Goal: Check status: Check status

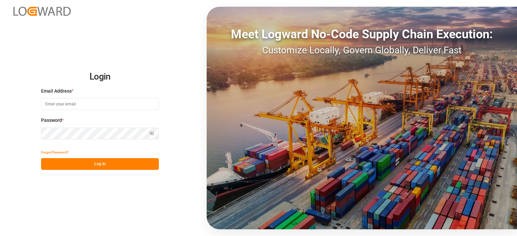
type input "[PERSON_NAME][EMAIL_ADDRESS][PERSON_NAME][DOMAIN_NAME]"
click at [100, 163] on button "Log In" at bounding box center [100, 164] width 118 height 12
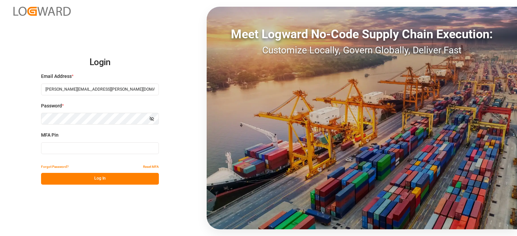
click at [92, 148] on input at bounding box center [100, 149] width 118 height 12
click at [94, 150] on input at bounding box center [100, 149] width 118 height 12
type input "404755"
click at [84, 176] on button "Log In" at bounding box center [100, 179] width 118 height 12
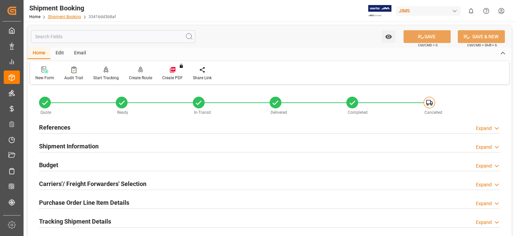
click at [64, 14] on link "Shipment Booking" at bounding box center [64, 16] width 33 height 5
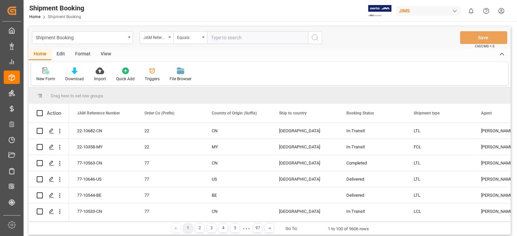
click at [220, 37] on input "text" at bounding box center [257, 37] width 101 height 13
type input "77-10634-US"
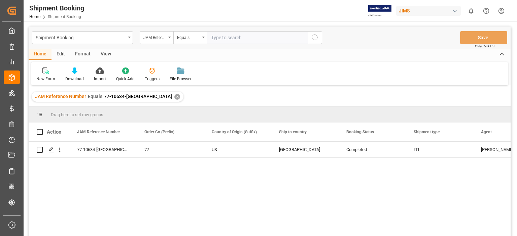
click at [231, 37] on input "text" at bounding box center [257, 37] width 101 height 13
click at [174, 99] on div "✕" at bounding box center [177, 97] width 6 height 6
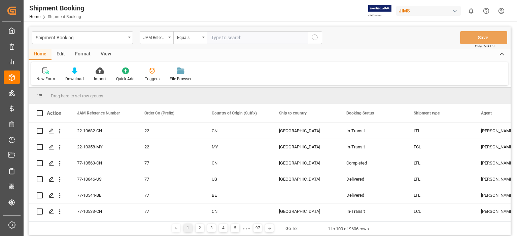
click at [228, 39] on input "text" at bounding box center [257, 37] width 101 height 13
type input "77-10637-US"
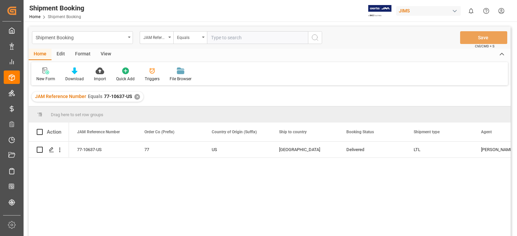
click at [228, 39] on input "text" at bounding box center [257, 37] width 101 height 13
click at [234, 38] on input "77-" at bounding box center [257, 37] width 101 height 13
type input "77-10435-US"
click at [313, 37] on icon "search button" at bounding box center [315, 38] width 8 height 8
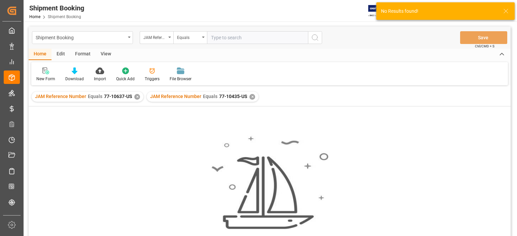
click at [135, 96] on div "✕" at bounding box center [137, 97] width 6 height 6
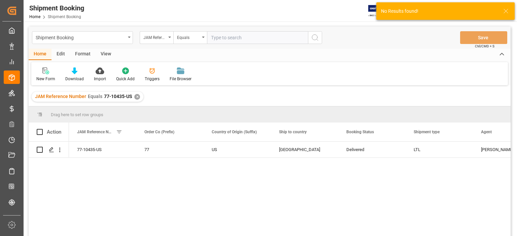
click at [213, 208] on div "77-10435-US 77 US United States Delivered LTL Emily Liu Chauvet (USA) Vendor" at bounding box center [289, 191] width 441 height 99
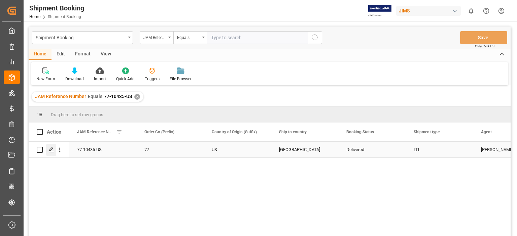
click at [54, 150] on icon "Press SPACE to select this row." at bounding box center [51, 149] width 5 height 5
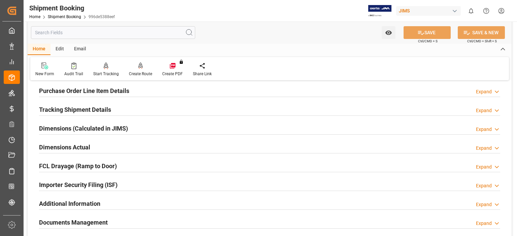
scroll to position [168, 0]
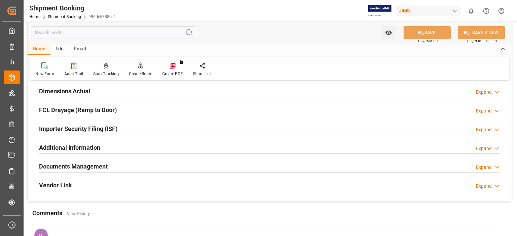
click at [98, 162] on h2 "Documents Management" at bounding box center [73, 166] width 69 height 9
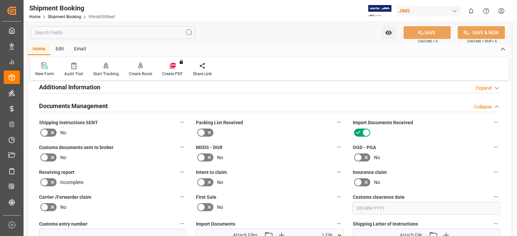
scroll to position [280, 0]
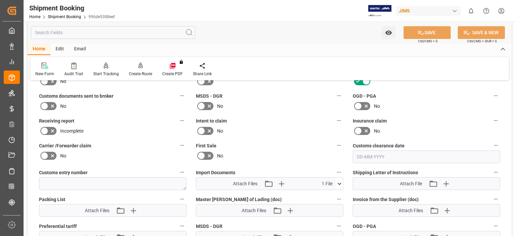
click at [340, 181] on icon at bounding box center [339, 184] width 7 height 7
click at [279, 181] on icon "button" at bounding box center [280, 184] width 11 height 11
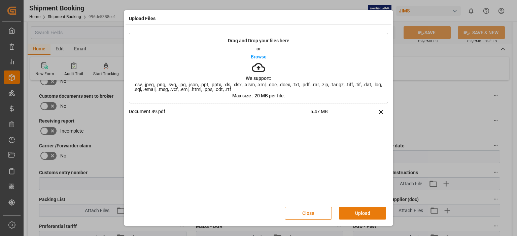
click at [352, 211] on button "Upload" at bounding box center [362, 213] width 47 height 13
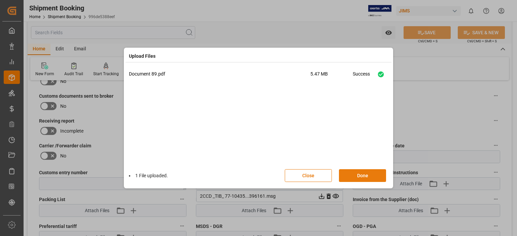
click at [365, 174] on button "Done" at bounding box center [362, 176] width 47 height 13
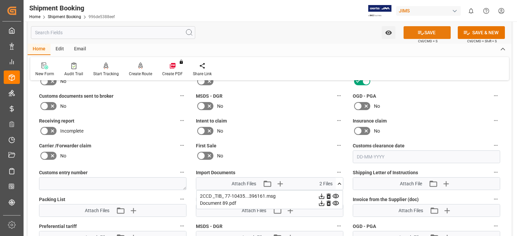
click at [425, 31] on button "SAVE" at bounding box center [426, 32] width 47 height 13
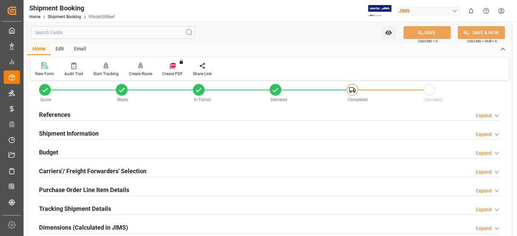
scroll to position [0, 0]
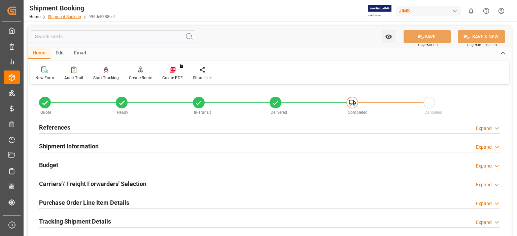
click at [68, 17] on link "Shipment Booking" at bounding box center [64, 16] width 33 height 5
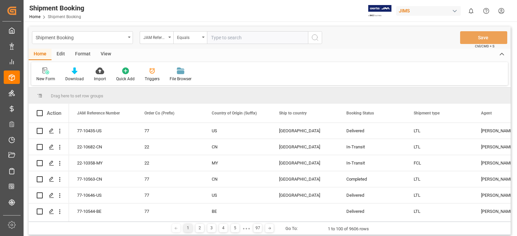
click at [225, 38] on input "text" at bounding box center [257, 37] width 101 height 13
type input "77-10764-US"
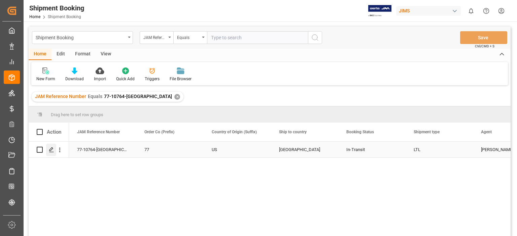
click at [52, 152] on icon "Press SPACE to select this row." at bounding box center [51, 149] width 5 height 5
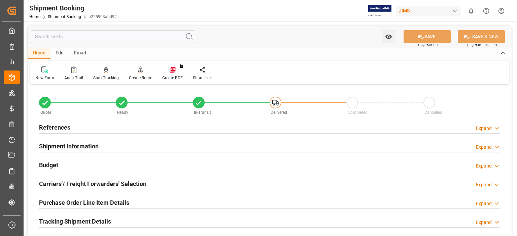
scroll to position [112, 0]
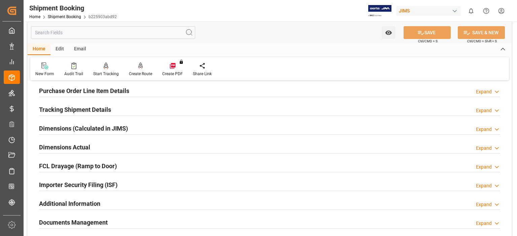
click at [58, 109] on h2 "Tracking Shipment Details" at bounding box center [75, 109] width 72 height 9
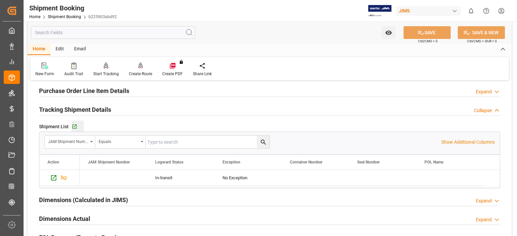
click at [74, 130] on button "Go to Shipment Tracking Grid" at bounding box center [78, 127] width 12 height 12
click at [69, 17] on link "Shipment Booking" at bounding box center [64, 16] width 33 height 5
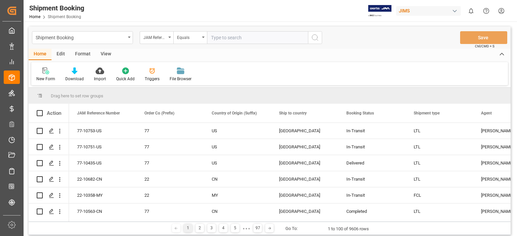
click at [234, 35] on input "text" at bounding box center [257, 37] width 101 height 13
type input "77-10637-US"
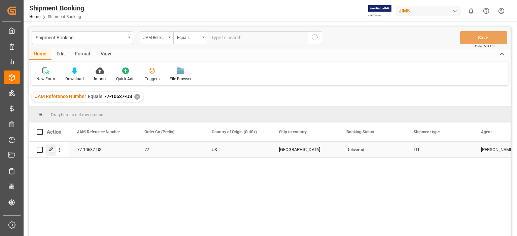
click at [52, 152] on icon "Press SPACE to select this row." at bounding box center [51, 149] width 5 height 5
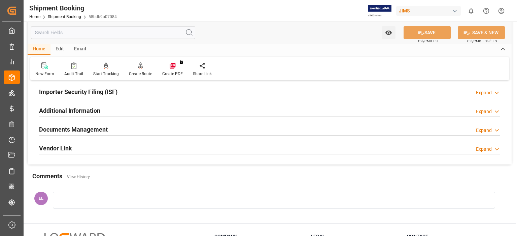
scroll to position [224, 0]
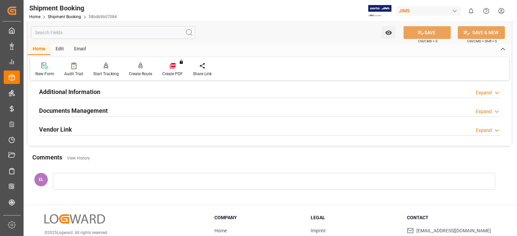
click at [57, 111] on h2 "Documents Management" at bounding box center [73, 110] width 69 height 9
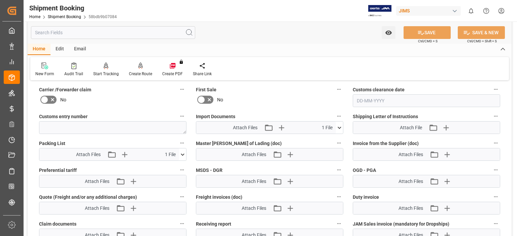
scroll to position [392, 0]
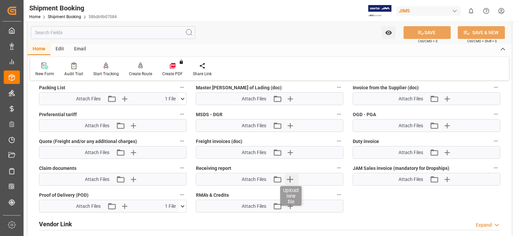
click at [291, 176] on icon "button" at bounding box center [290, 179] width 11 height 11
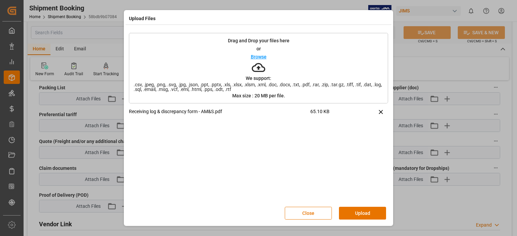
click at [380, 111] on icon at bounding box center [380, 112] width 7 height 7
click at [311, 214] on button "Close" at bounding box center [308, 213] width 47 height 13
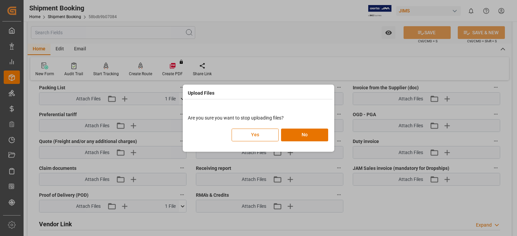
click at [253, 133] on button "Yes" at bounding box center [254, 135] width 47 height 13
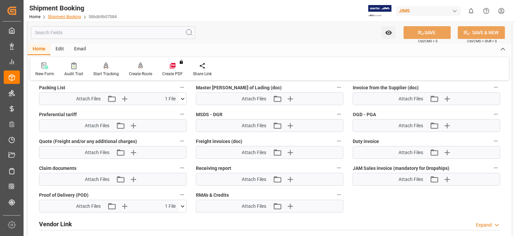
click at [59, 18] on link "Shipment Booking" at bounding box center [64, 16] width 33 height 5
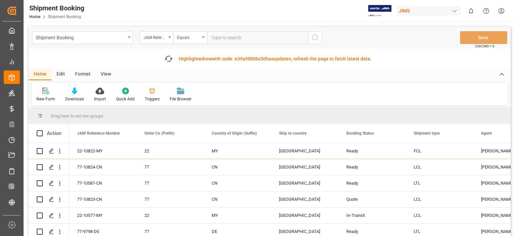
click at [44, 92] on icon at bounding box center [45, 91] width 7 height 7
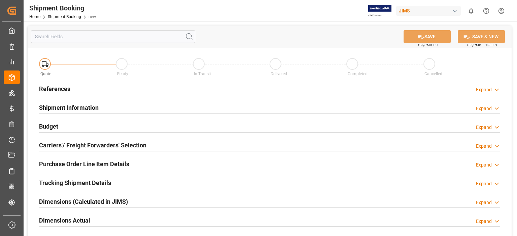
click at [59, 86] on h2 "References" at bounding box center [54, 88] width 31 height 9
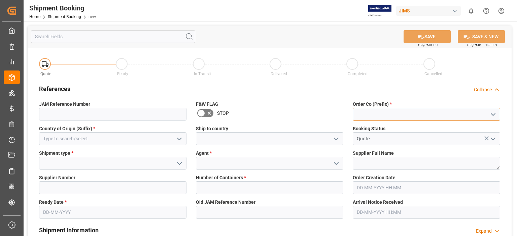
click at [380, 119] on input at bounding box center [425, 114] width 147 height 13
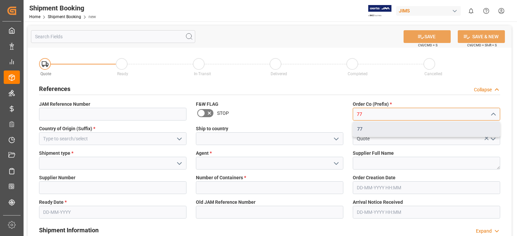
click at [367, 133] on div "77" at bounding box center [426, 129] width 147 height 15
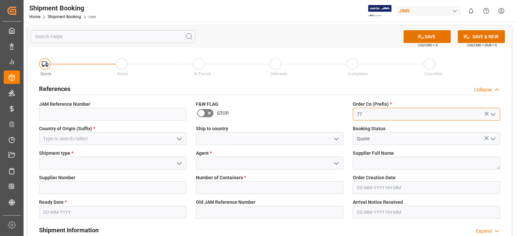
type input "77"
click at [235, 139] on input at bounding box center [269, 139] width 147 height 13
click at [336, 139] on icon "open menu" at bounding box center [336, 139] width 8 height 8
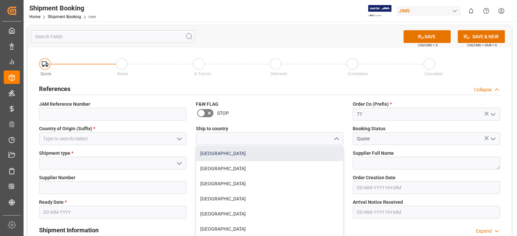
click at [293, 157] on div "[GEOGRAPHIC_DATA]" at bounding box center [269, 153] width 147 height 15
type input "[GEOGRAPHIC_DATA]"
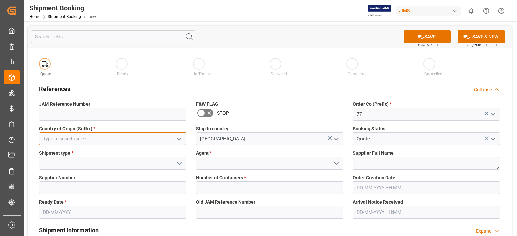
click at [96, 141] on input at bounding box center [112, 139] width 147 height 13
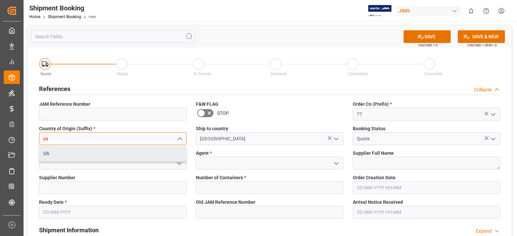
click at [82, 152] on div "US" at bounding box center [112, 153] width 147 height 15
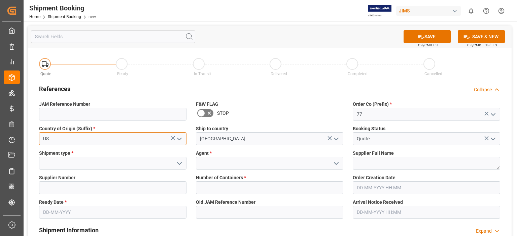
type input "US"
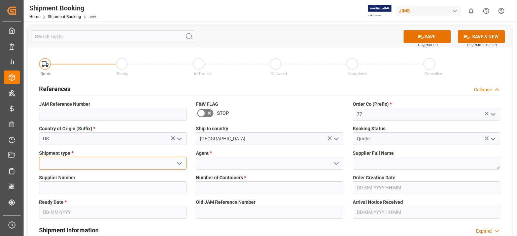
click at [78, 165] on input at bounding box center [112, 163] width 147 height 13
click at [178, 162] on icon "open menu" at bounding box center [179, 164] width 8 height 8
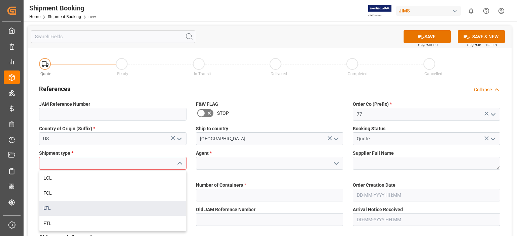
click at [141, 209] on div "LTL" at bounding box center [112, 208] width 147 height 15
type input "LTL"
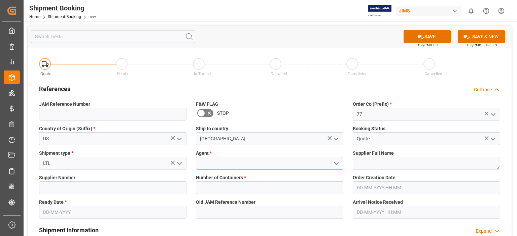
drag, startPoint x: 243, startPoint y: 164, endPoint x: 292, endPoint y: 164, distance: 49.4
click at [244, 164] on input at bounding box center [269, 163] width 147 height 13
click at [336, 163] on icon "open menu" at bounding box center [336, 164] width 8 height 8
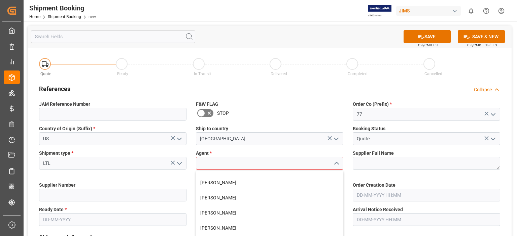
scroll to position [112, 0]
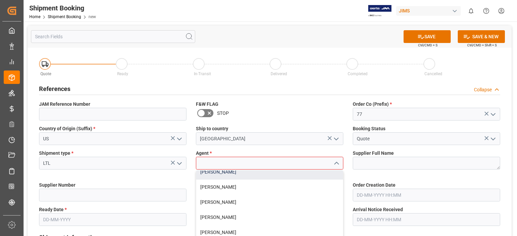
click at [219, 174] on div "[PERSON_NAME]" at bounding box center [269, 172] width 147 height 15
type input "[PERSON_NAME]"
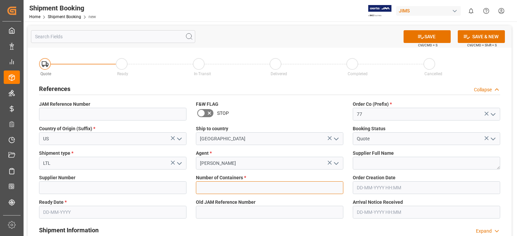
click at [229, 188] on input "text" at bounding box center [269, 188] width 147 height 13
type input "0"
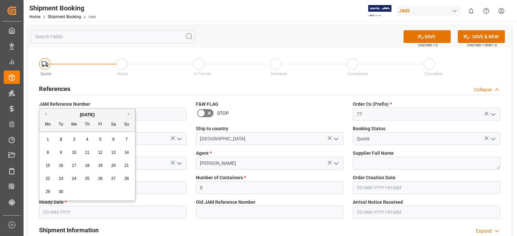
click at [62, 215] on input "text" at bounding box center [112, 212] width 147 height 13
click at [62, 166] on span "16" at bounding box center [61, 165] width 4 height 5
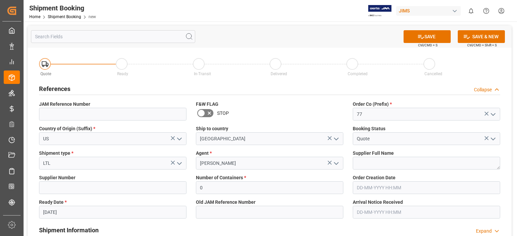
click at [55, 215] on input "16-09-2025" at bounding box center [112, 212] width 147 height 13
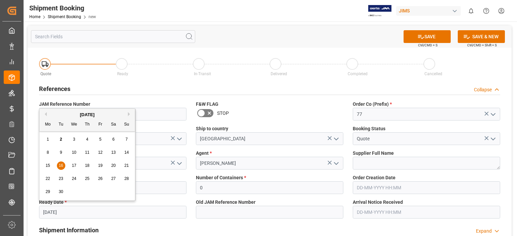
click at [111, 166] on span "20" at bounding box center [113, 165] width 4 height 5
type input "[DATE]"
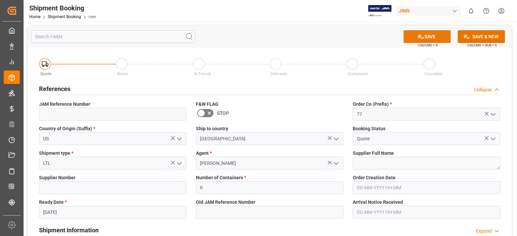
click at [438, 37] on button "SAVE" at bounding box center [426, 36] width 47 height 13
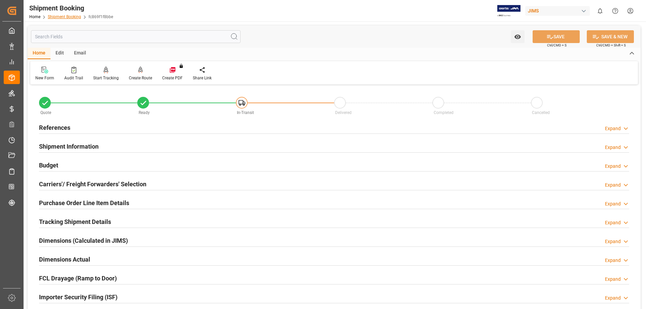
click at [61, 19] on link "Shipment Booking" at bounding box center [64, 16] width 33 height 5
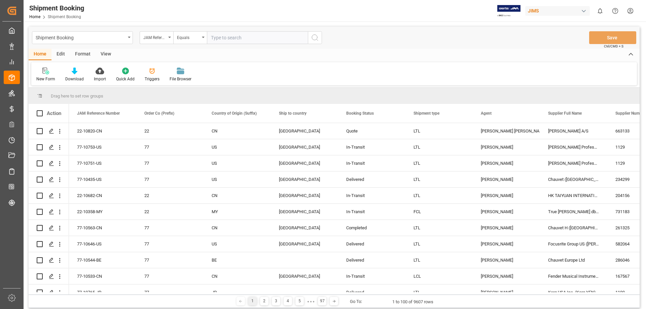
click at [239, 39] on input "text" at bounding box center [257, 37] width 101 height 13
type input "77-10760-[GEOGRAPHIC_DATA]"
click at [313, 36] on icon "search button" at bounding box center [315, 38] width 8 height 8
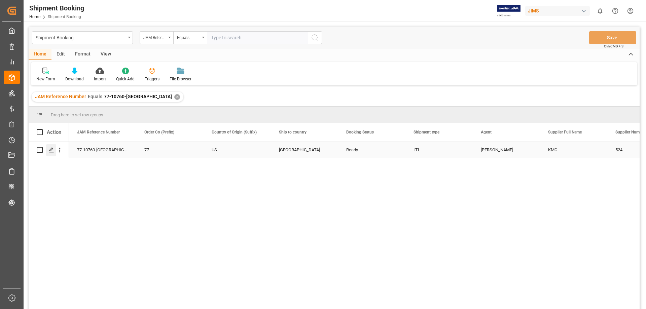
click at [53, 150] on icon "Press SPACE to select this row." at bounding box center [51, 149] width 5 height 5
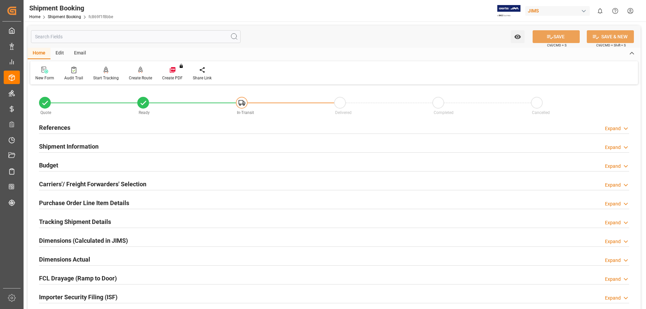
click at [51, 167] on h2 "Budget" at bounding box center [48, 165] width 19 height 9
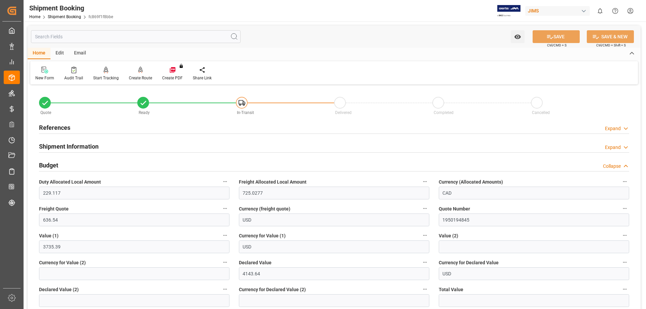
click at [51, 167] on h2 "Budget" at bounding box center [48, 165] width 19 height 9
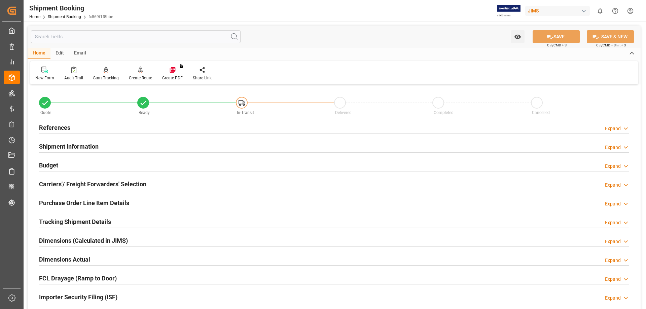
click at [63, 182] on h2 "Carriers'/ Freight Forwarders' Selection" at bounding box center [92, 184] width 107 height 9
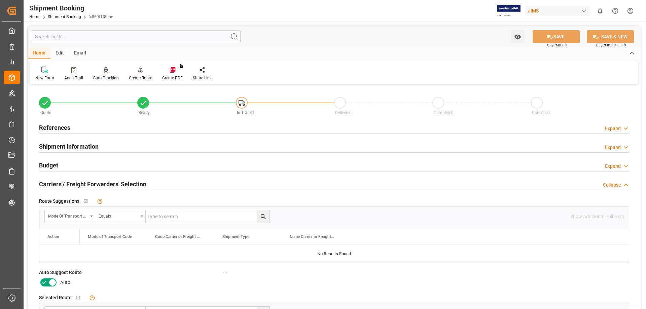
click at [43, 282] on icon at bounding box center [44, 282] width 8 height 8
click at [0, 0] on input "checkbox" at bounding box center [0, 0] width 0 height 0
click at [553, 34] on button "SAVE" at bounding box center [555, 36] width 47 height 13
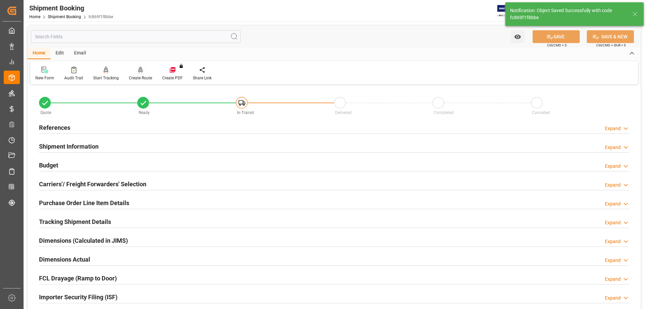
click at [140, 73] on icon at bounding box center [140, 70] width 5 height 7
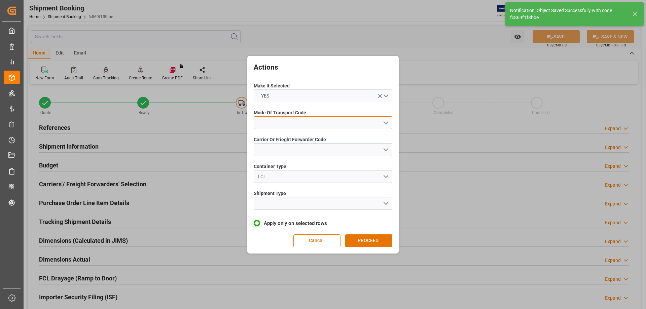
click at [284, 123] on button "open menu" at bounding box center [323, 122] width 139 height 13
click at [284, 152] on div "3- TRUCKR" at bounding box center [323, 153] width 138 height 14
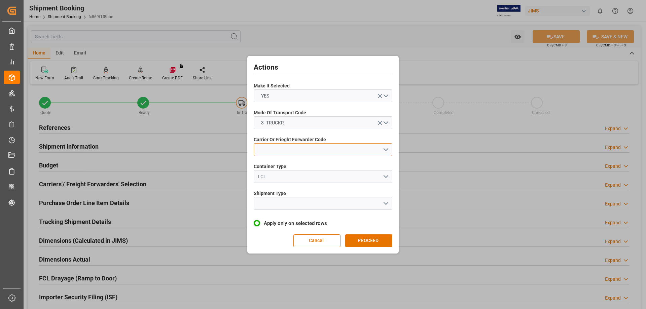
click at [285, 149] on button "open menu" at bounding box center [323, 149] width 139 height 13
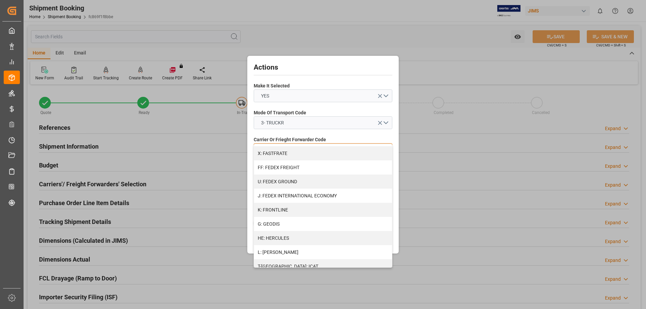
scroll to position [168, 0]
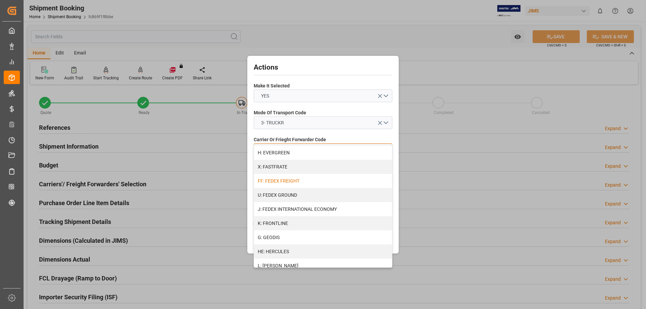
click at [286, 182] on div "FF: FEDEX FREIGHT" at bounding box center [323, 181] width 138 height 14
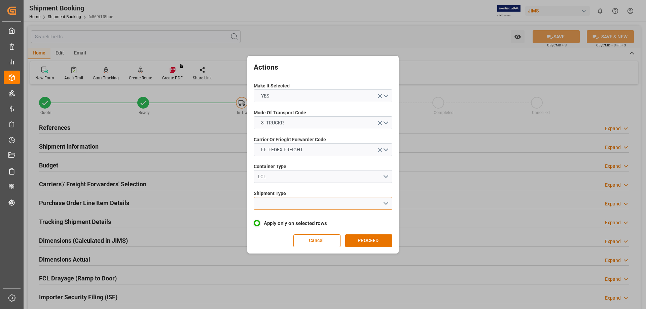
click at [294, 204] on button "open menu" at bounding box center [323, 203] width 139 height 13
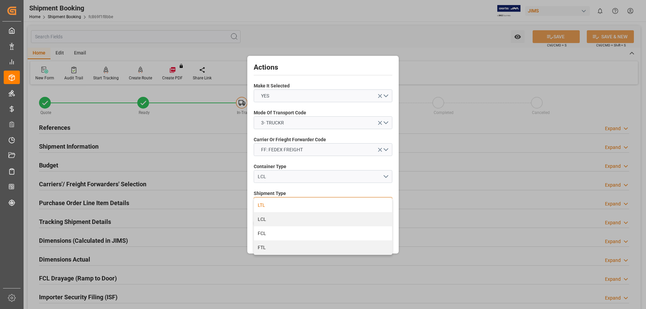
click at [291, 203] on div "LTL" at bounding box center [323, 205] width 138 height 14
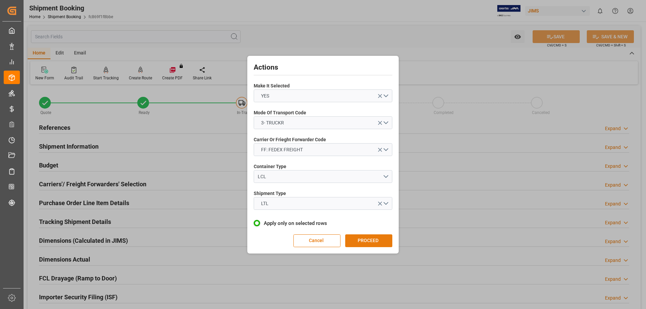
click at [367, 241] on button "PROCEED" at bounding box center [368, 240] width 47 height 13
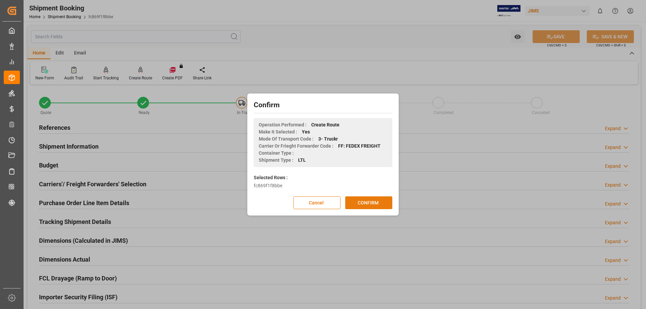
click at [364, 204] on button "CONFIRM" at bounding box center [368, 202] width 47 height 13
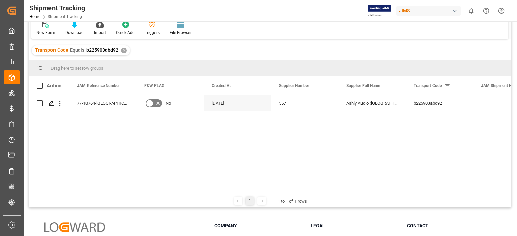
scroll to position [56, 0]
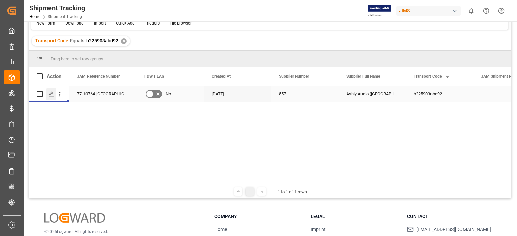
click at [52, 96] on icon "Press SPACE to select this row." at bounding box center [51, 93] width 5 height 5
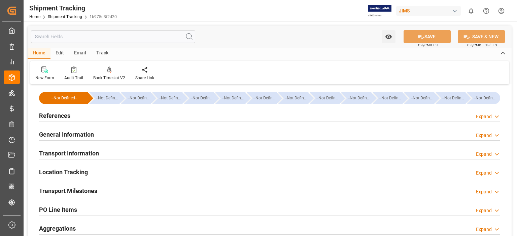
click at [87, 190] on h2 "Transport Milestones" at bounding box center [68, 191] width 58 height 9
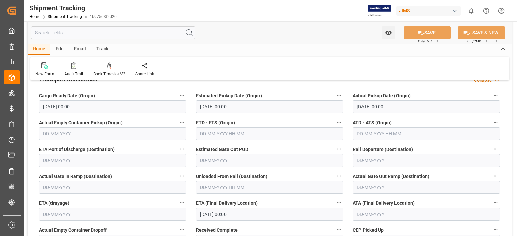
scroll to position [224, 0]
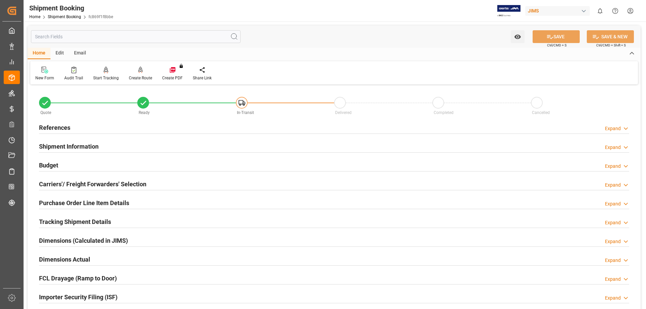
click at [66, 223] on h2 "Tracking Shipment Details" at bounding box center [75, 221] width 72 height 9
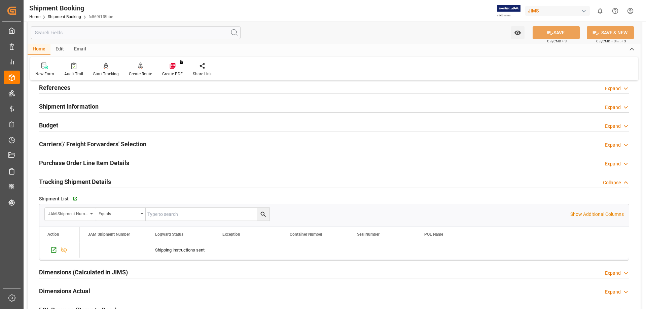
scroll to position [56, 0]
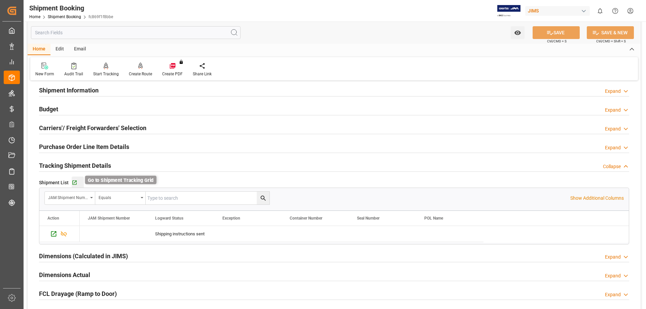
click at [76, 183] on icon "button" at bounding box center [75, 183] width 6 height 6
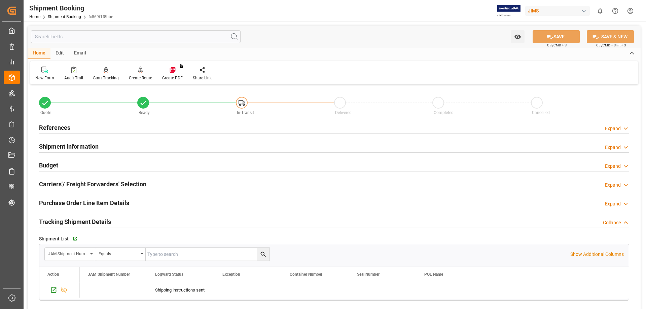
click at [92, 221] on h2 "Tracking Shipment Details" at bounding box center [75, 221] width 72 height 9
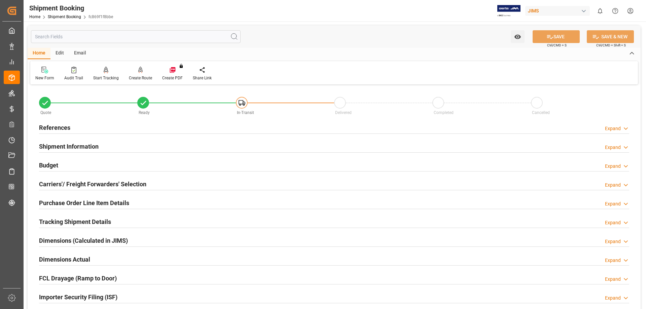
click at [96, 220] on h2 "Tracking Shipment Details" at bounding box center [75, 221] width 72 height 9
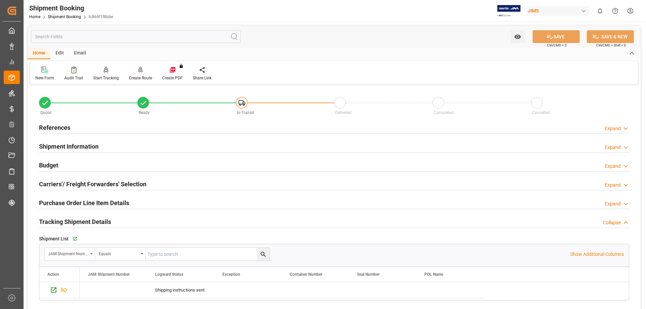
click at [56, 201] on h2 "Purchase Order Line Item Details" at bounding box center [84, 202] width 90 height 9
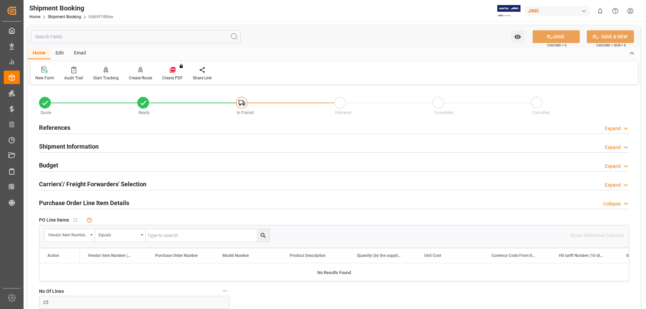
click at [50, 163] on h2 "Budget" at bounding box center [48, 165] width 19 height 9
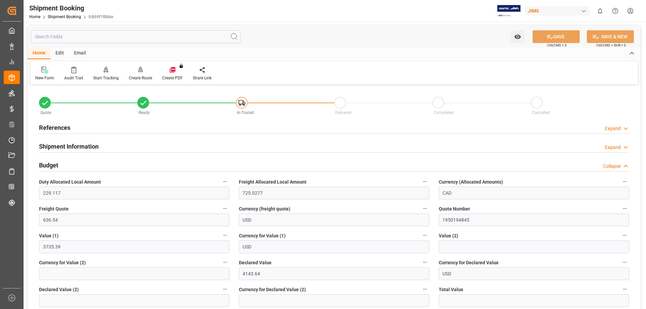
click at [51, 163] on h2 "Budget" at bounding box center [48, 165] width 19 height 9
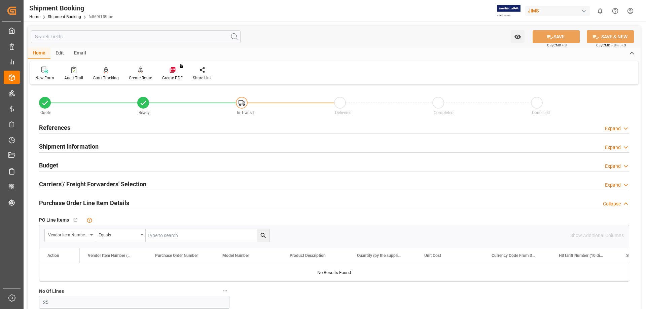
click at [77, 201] on h2 "Purchase Order Line Item Details" at bounding box center [84, 202] width 90 height 9
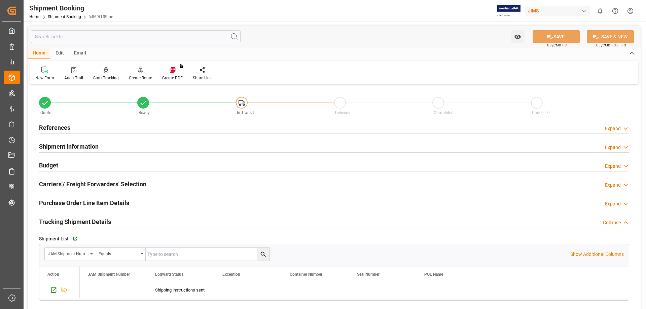
click at [76, 201] on h2 "Purchase Order Line Item Details" at bounding box center [84, 202] width 90 height 9
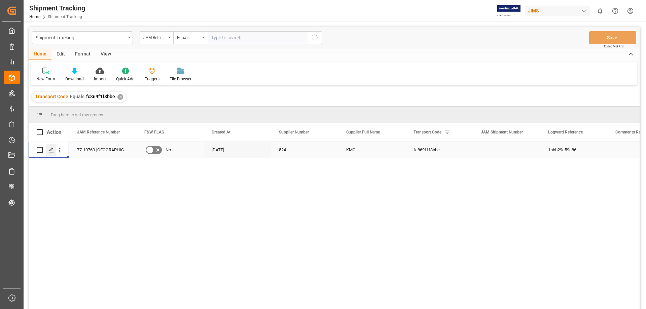
click at [53, 151] on icon "Press SPACE to select this row." at bounding box center [51, 149] width 5 height 5
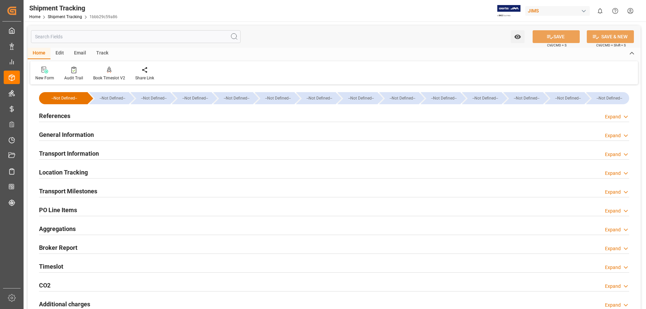
click at [53, 118] on h2 "References" at bounding box center [54, 115] width 31 height 9
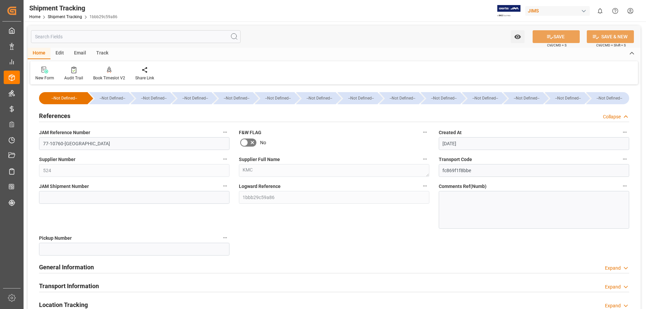
scroll to position [56, 0]
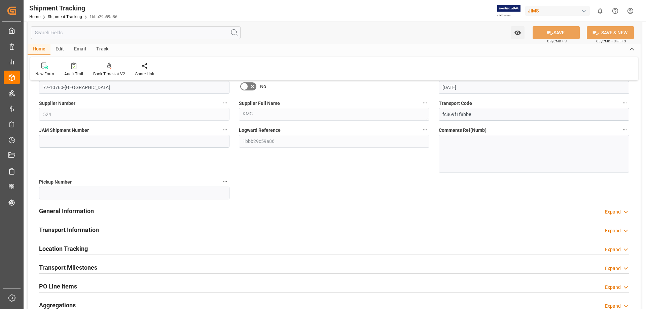
click at [50, 208] on h2 "General Information" at bounding box center [66, 211] width 55 height 9
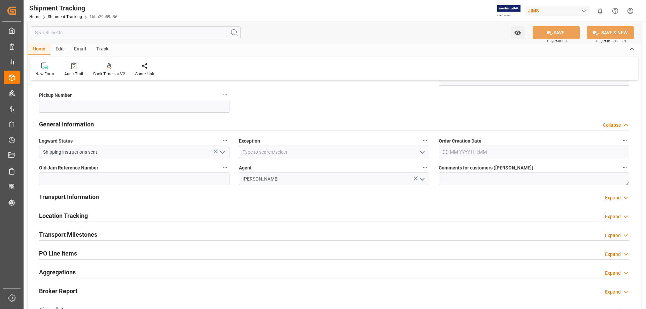
scroll to position [168, 0]
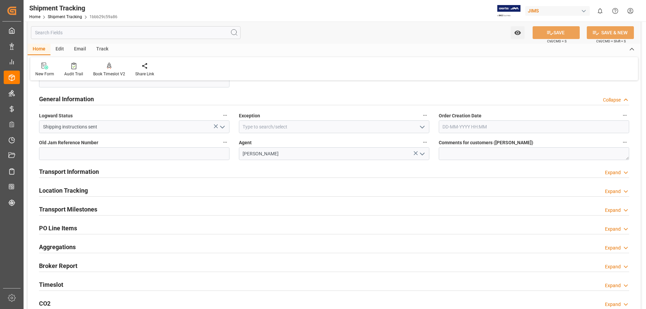
click at [52, 171] on h2 "Transport Information" at bounding box center [69, 171] width 60 height 9
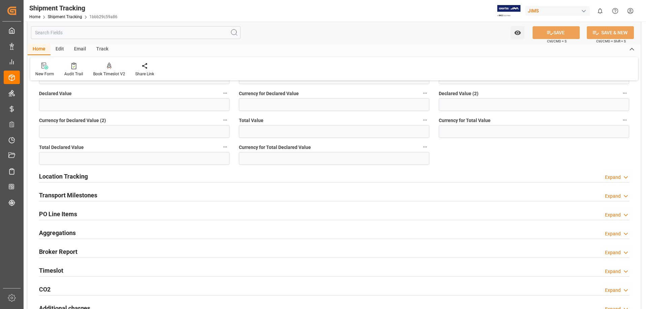
scroll to position [448, 0]
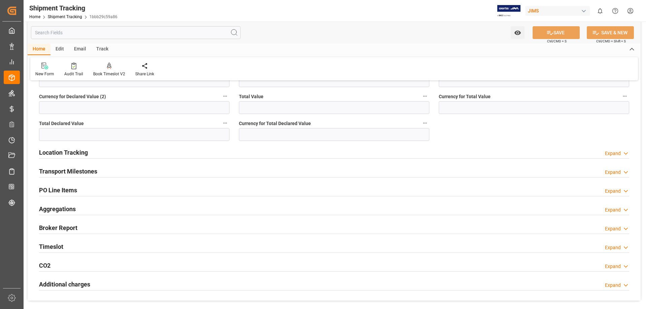
click at [68, 169] on h2 "Transport Milestones" at bounding box center [68, 171] width 58 height 9
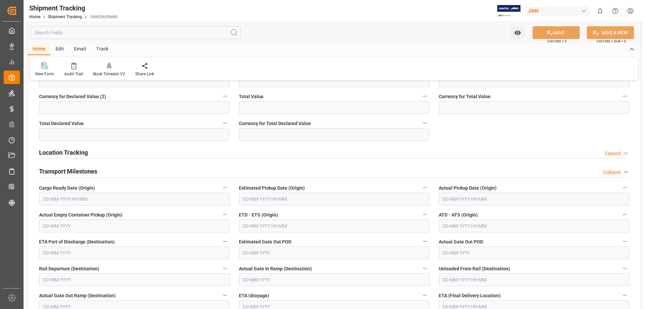
click at [67, 200] on input "text" at bounding box center [134, 199] width 190 height 13
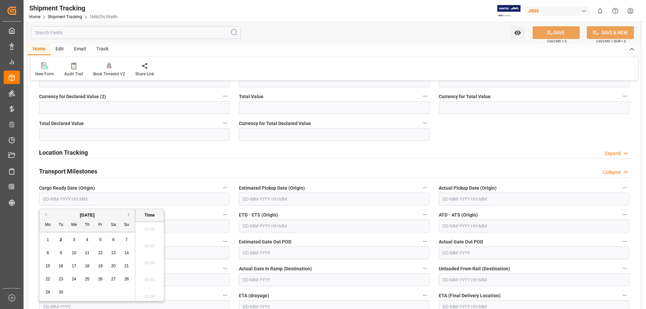
scroll to position [776, 0]
click at [61, 241] on span "2" at bounding box center [61, 239] width 2 height 5
type input "[DATE] 00:00"
click at [336, 166] on div "Transport Milestones Collapse" at bounding box center [334, 170] width 590 height 13
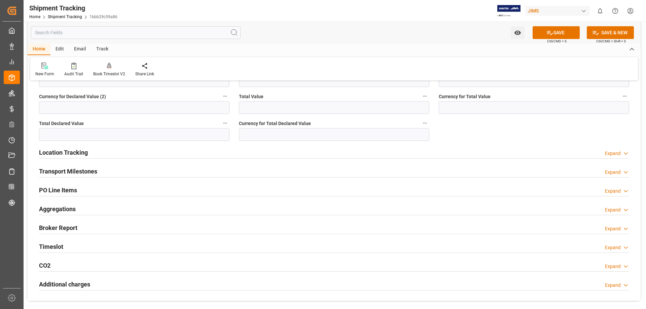
click at [78, 173] on h2 "Transport Milestones" at bounding box center [68, 171] width 58 height 9
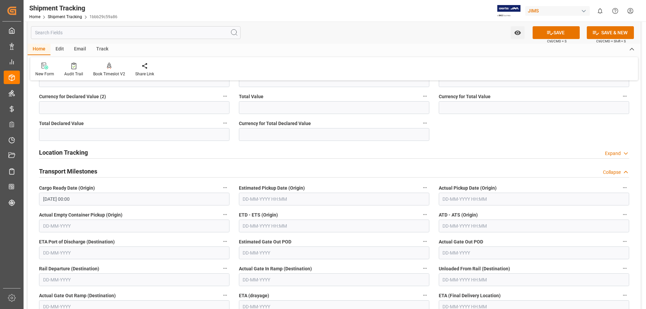
click at [250, 198] on input "text" at bounding box center [334, 199] width 190 height 13
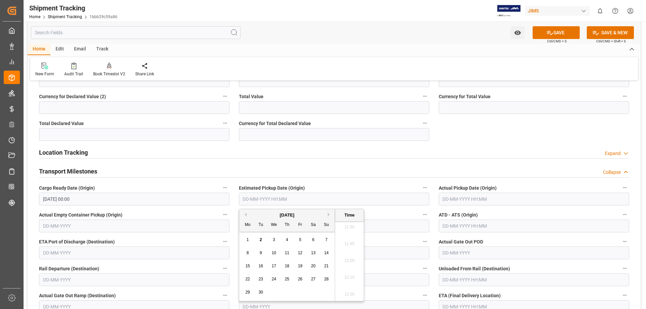
click at [259, 241] on div "2" at bounding box center [261, 240] width 8 height 8
type input "[DATE] 00:00"
click at [303, 166] on div "Transport Milestones Collapse" at bounding box center [334, 170] width 590 height 13
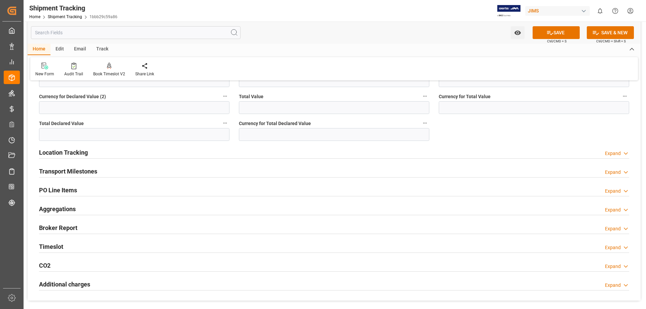
click at [62, 173] on h2 "Transport Milestones" at bounding box center [68, 171] width 58 height 9
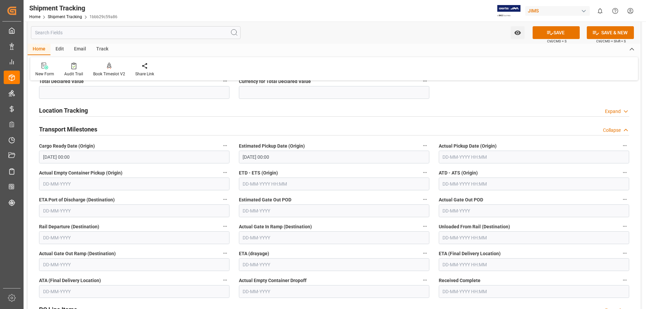
scroll to position [505, 0]
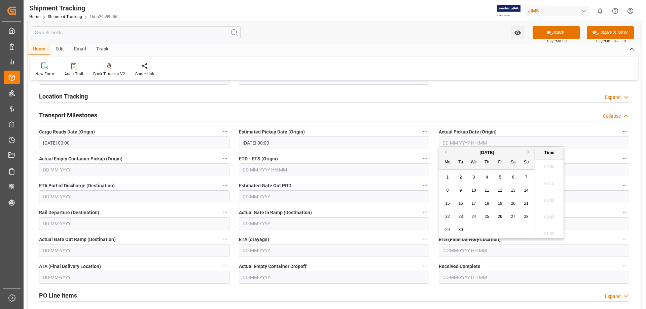
click at [447, 250] on input "text" at bounding box center [534, 250] width 190 height 13
click at [462, 206] on span "16" at bounding box center [460, 203] width 4 height 5
click at [488, 191] on span "11" at bounding box center [486, 190] width 4 height 5
type input "11-09-2025 00:00"
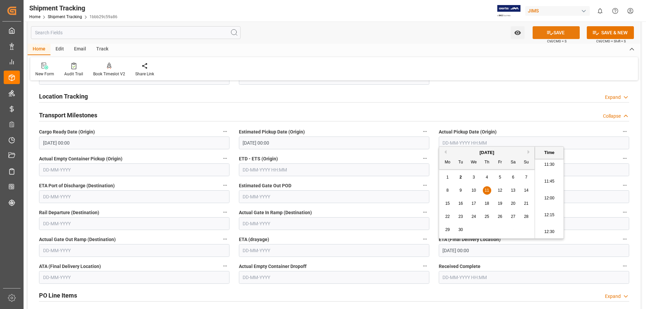
click at [553, 34] on button "SAVE" at bounding box center [555, 32] width 47 height 13
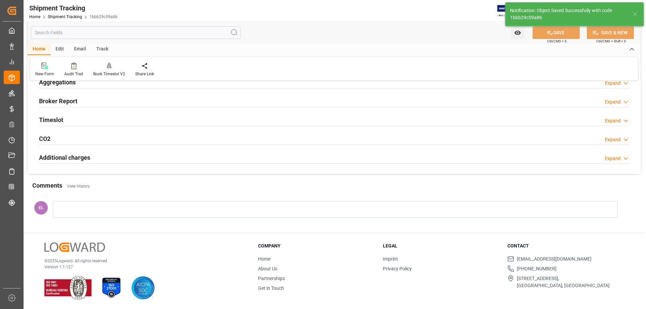
scroll to position [76, 0]
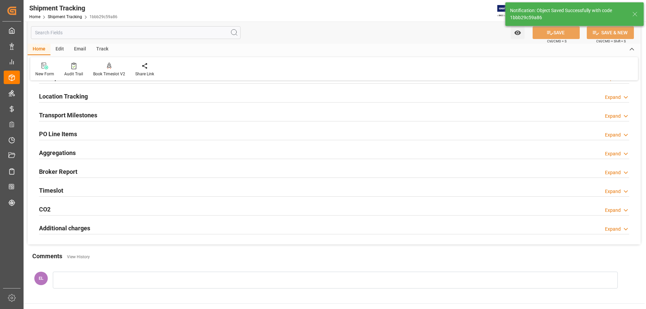
click at [52, 133] on h2 "PO Line Items" at bounding box center [58, 133] width 38 height 9
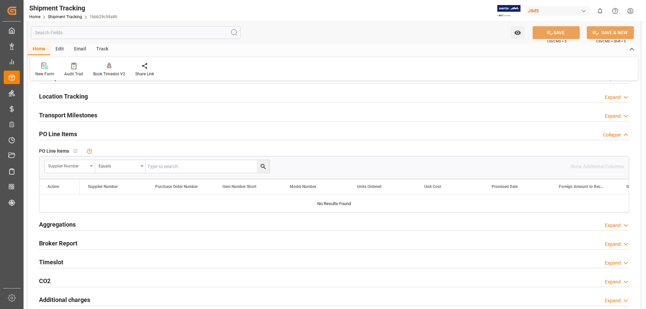
click at [92, 166] on icon "open menu" at bounding box center [91, 165] width 3 height 1
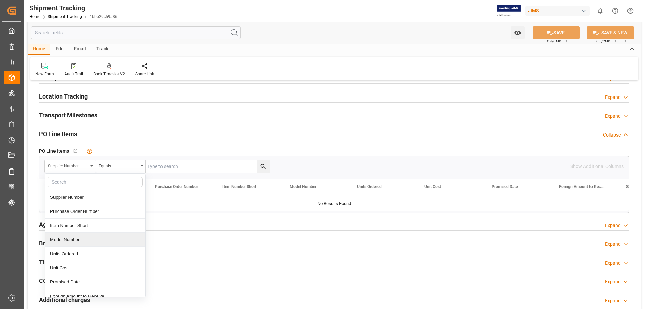
scroll to position [56, 0]
click at [84, 253] on div "Shipment Number" at bounding box center [95, 254] width 100 height 14
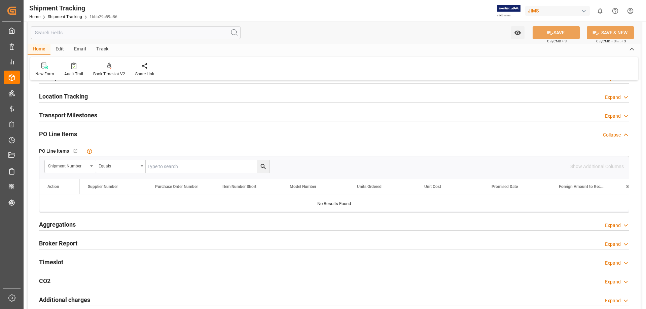
click at [169, 170] on input "text" at bounding box center [208, 166] width 124 height 13
paste input "72815"
type input "72815"
click at [260, 169] on icon "search button" at bounding box center [263, 166] width 7 height 7
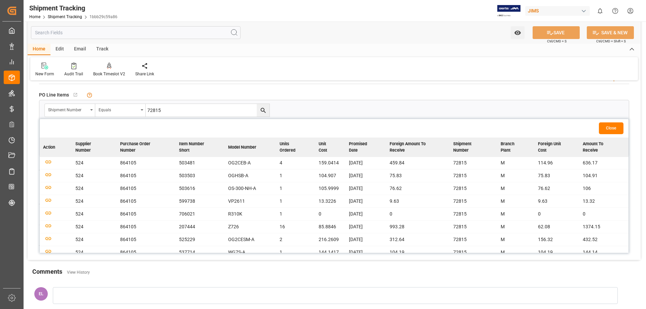
scroll to position [0, 0]
click at [50, 162] on icon "button" at bounding box center [48, 162] width 8 height 8
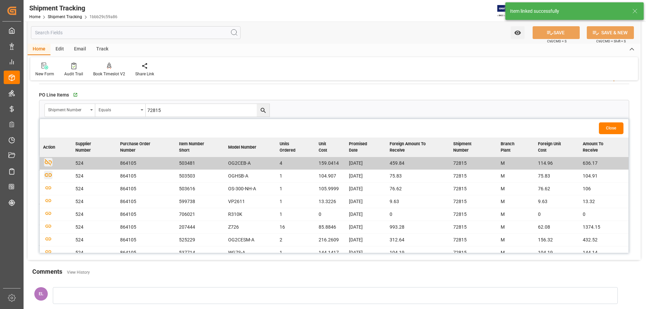
click at [47, 177] on icon "button" at bounding box center [48, 175] width 8 height 8
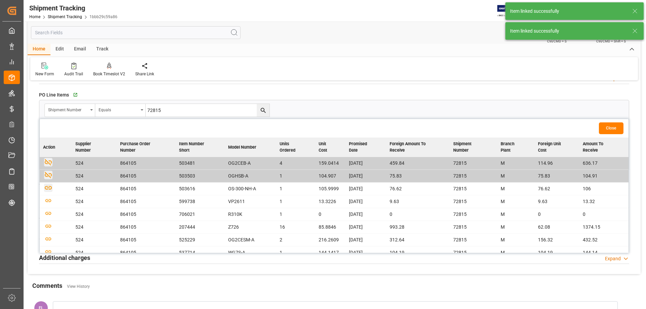
click at [49, 189] on icon "button" at bounding box center [48, 188] width 7 height 4
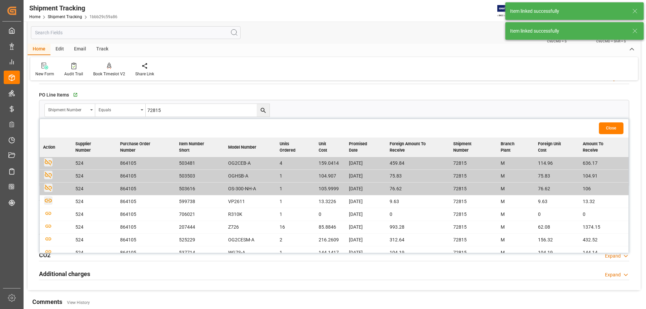
click at [49, 201] on icon "button" at bounding box center [48, 200] width 8 height 8
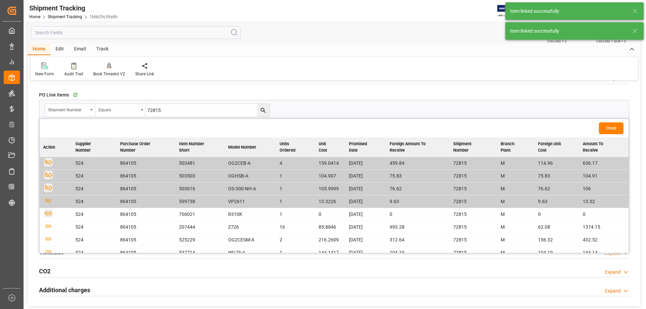
click at [49, 212] on icon "button" at bounding box center [48, 213] width 8 height 8
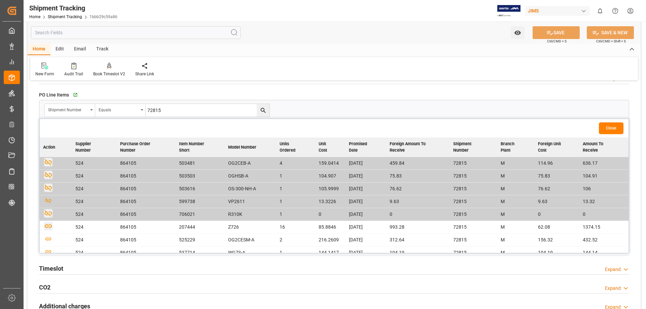
click at [49, 224] on icon "button" at bounding box center [48, 226] width 8 height 8
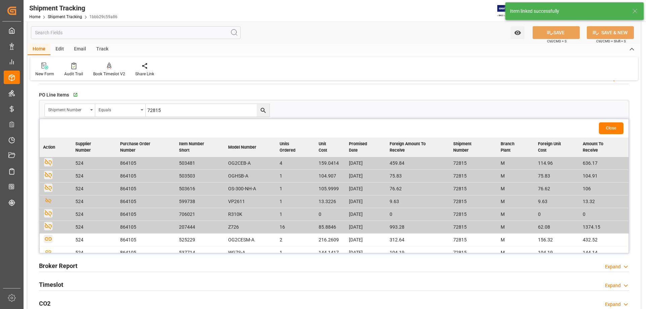
click at [47, 238] on icon "button" at bounding box center [48, 239] width 8 height 8
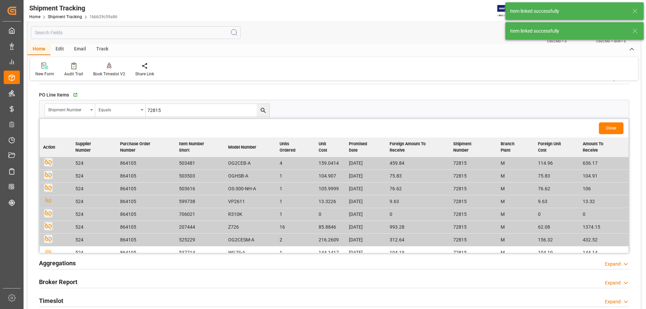
scroll to position [56, 0]
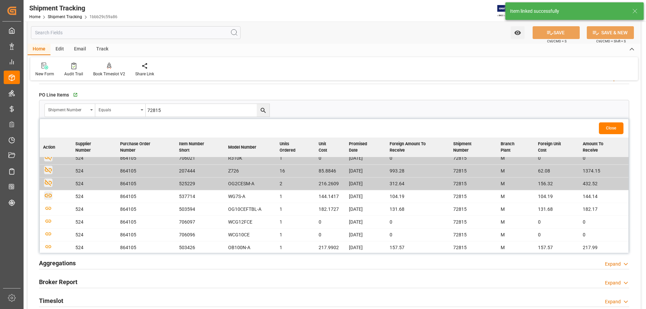
click at [46, 198] on icon "button" at bounding box center [48, 195] width 8 height 8
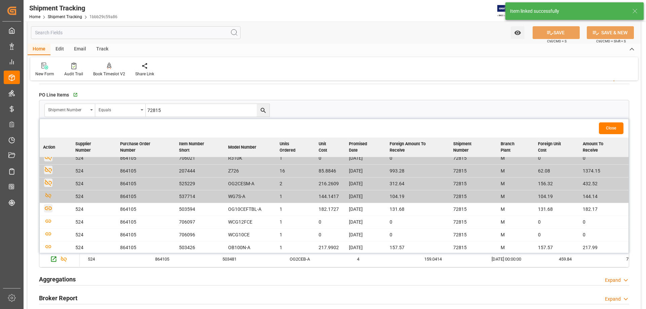
click at [49, 210] on icon "button" at bounding box center [48, 208] width 8 height 8
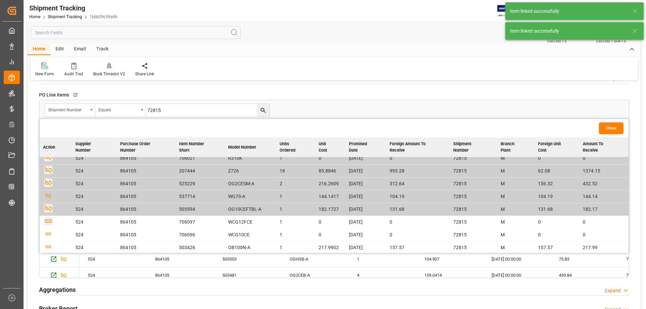
click at [49, 222] on icon "button" at bounding box center [48, 221] width 8 height 8
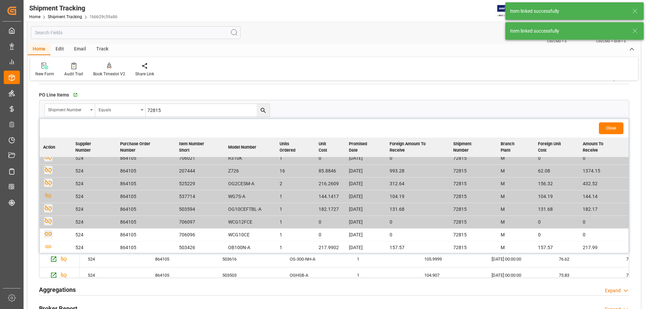
click at [48, 232] on icon "button" at bounding box center [48, 234] width 8 height 8
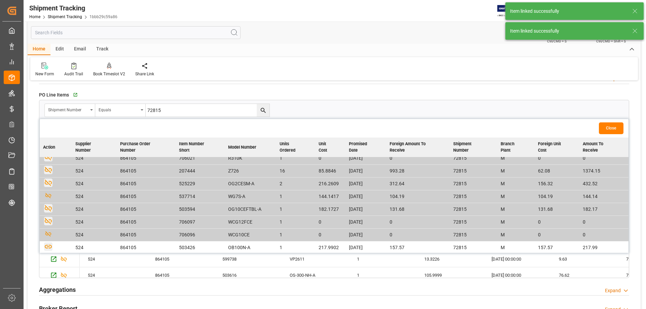
click at [47, 245] on icon "button" at bounding box center [48, 246] width 8 height 8
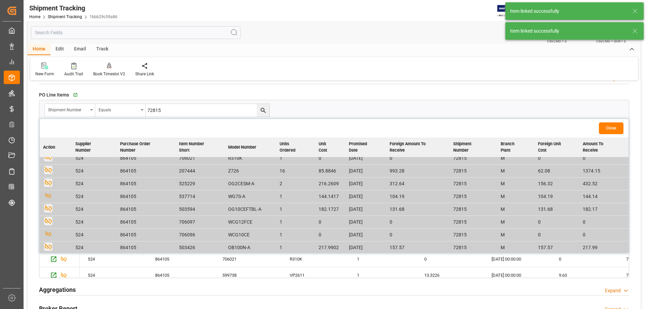
scroll to position [112, 0]
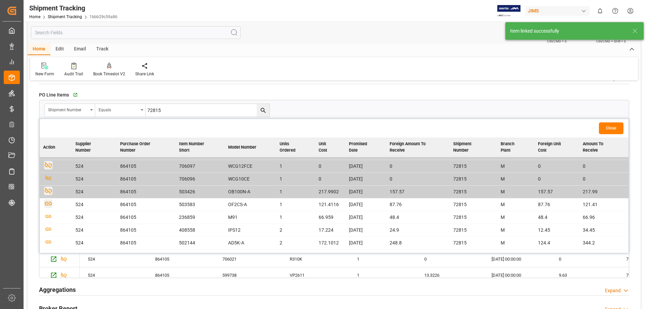
click at [49, 203] on icon "button" at bounding box center [48, 204] width 7 height 4
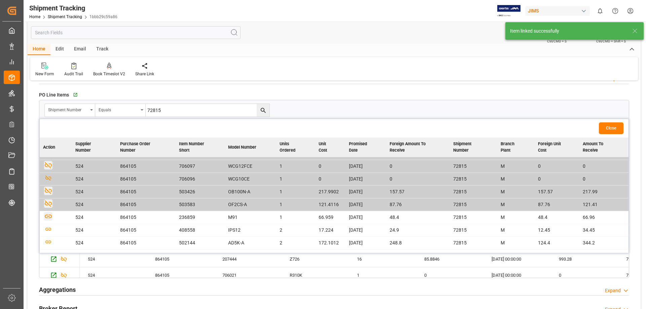
click at [49, 216] on icon "button" at bounding box center [48, 216] width 8 height 8
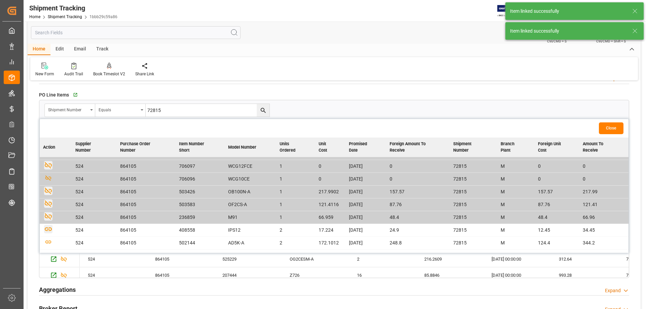
click at [47, 229] on icon "button" at bounding box center [48, 229] width 8 height 8
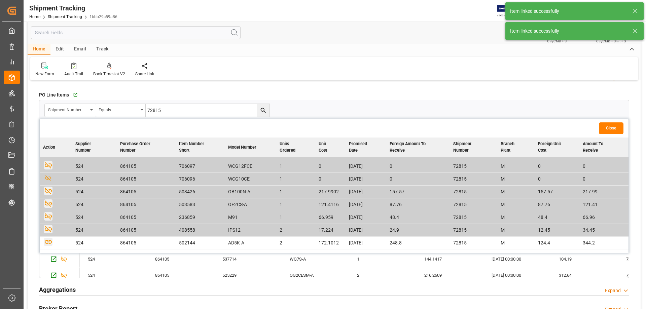
click at [45, 241] on icon "button" at bounding box center [48, 242] width 7 height 4
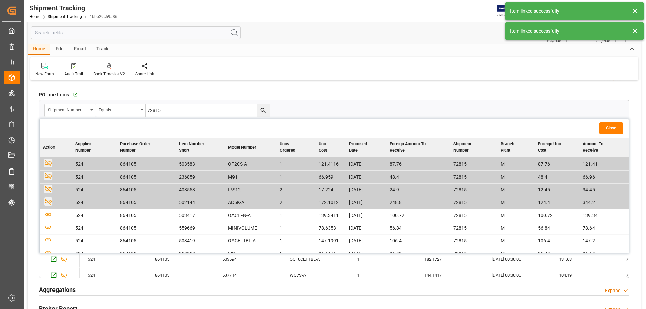
scroll to position [168, 0]
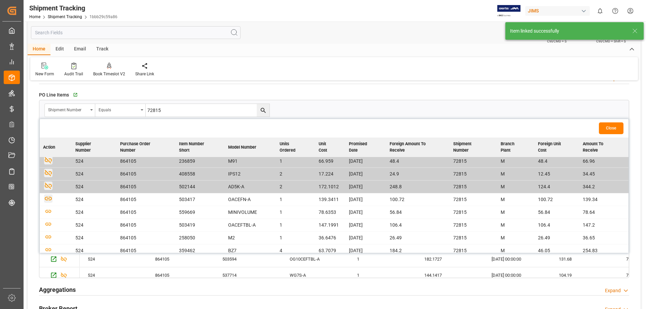
click at [50, 200] on icon "button" at bounding box center [48, 199] width 7 height 4
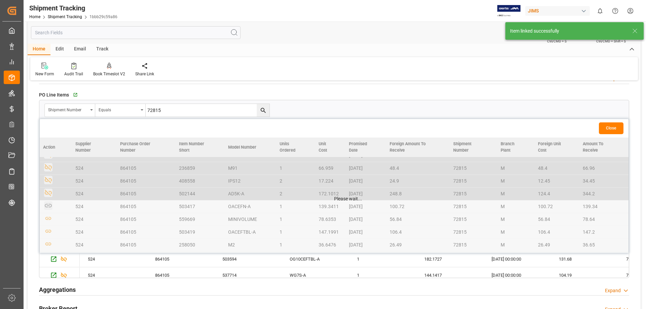
scroll to position [175, 0]
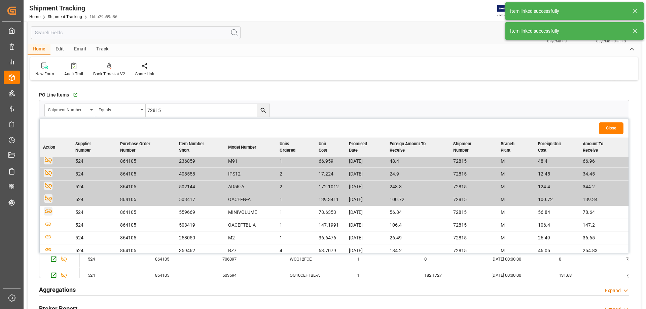
click at [47, 211] on icon "button" at bounding box center [48, 212] width 7 height 4
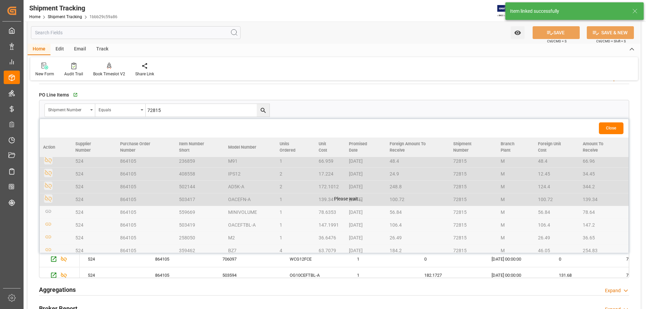
scroll to position [168, 0]
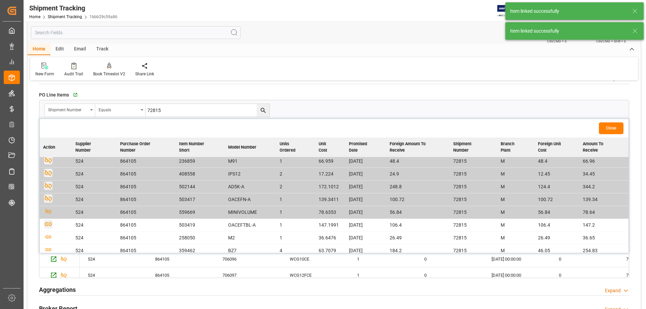
click at [45, 222] on icon "button" at bounding box center [48, 224] width 8 height 8
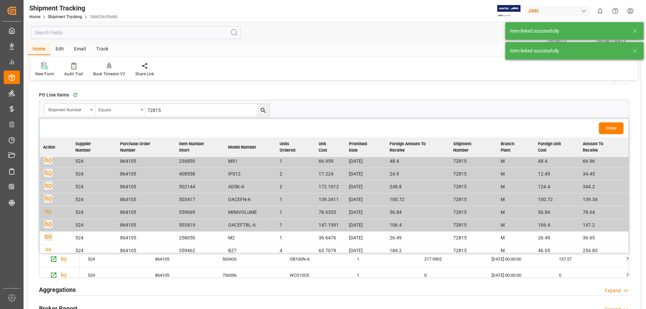
click at [49, 235] on icon "button" at bounding box center [48, 237] width 8 height 8
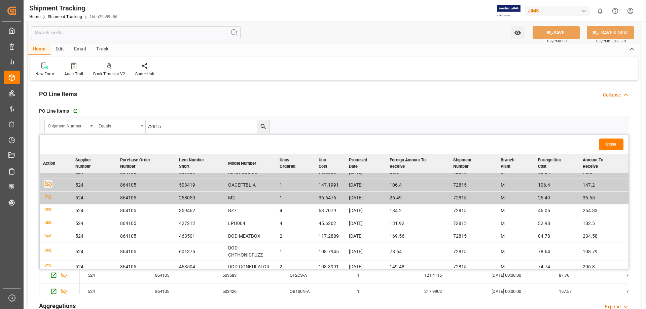
scroll to position [132, 0]
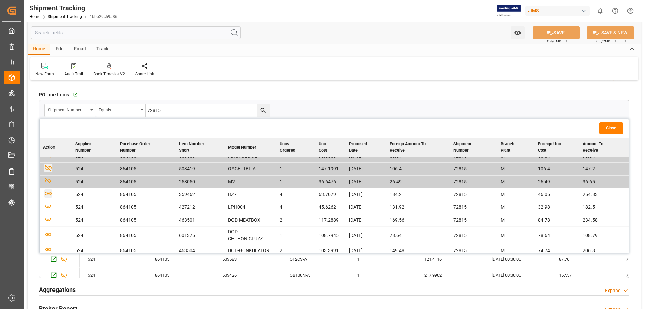
click at [51, 195] on icon "button" at bounding box center [48, 194] width 7 height 4
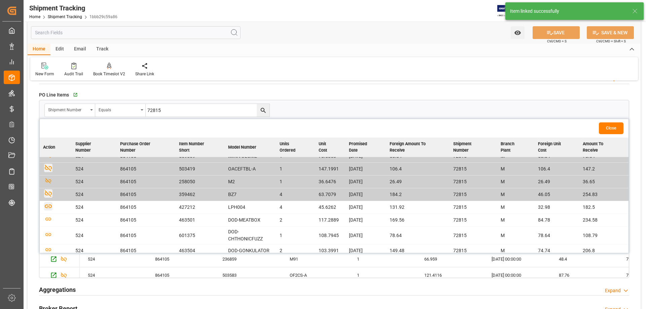
click at [48, 206] on icon "button" at bounding box center [48, 206] width 7 height 4
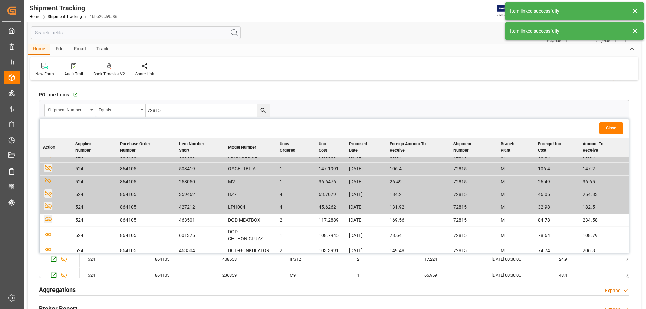
click at [49, 219] on icon "button" at bounding box center [48, 219] width 7 height 4
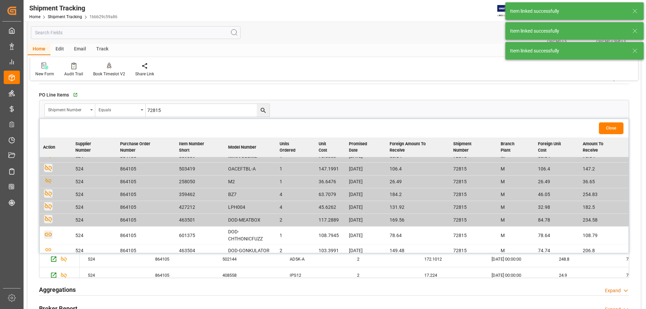
click at [48, 235] on icon "button" at bounding box center [48, 234] width 8 height 8
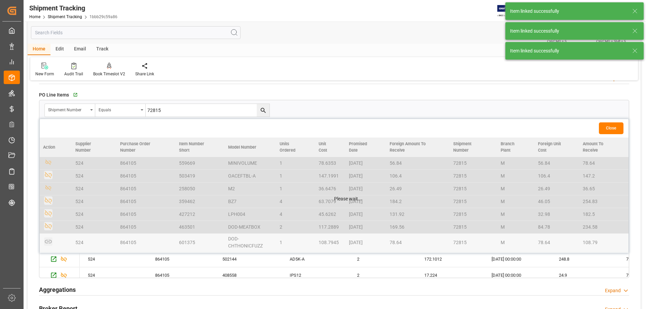
scroll to position [231, 0]
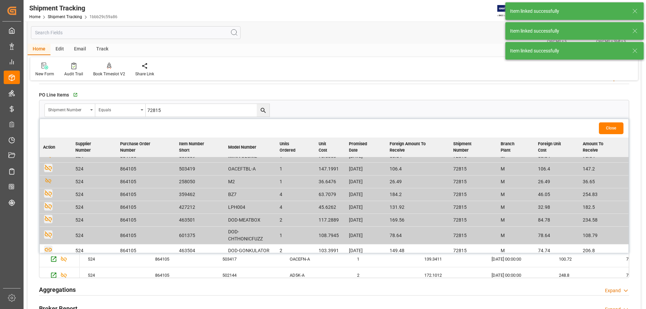
click at [49, 250] on icon "button" at bounding box center [48, 250] width 7 height 4
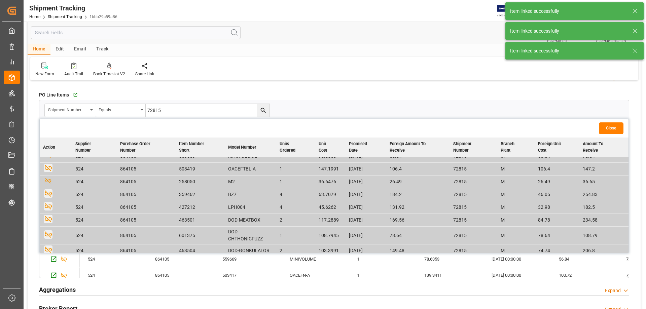
scroll to position [229, 0]
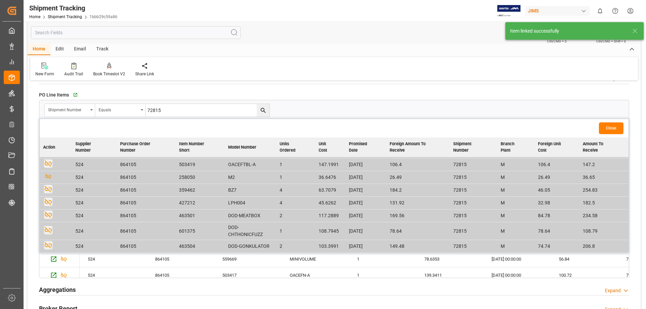
click at [612, 130] on button "Close" at bounding box center [611, 128] width 25 height 12
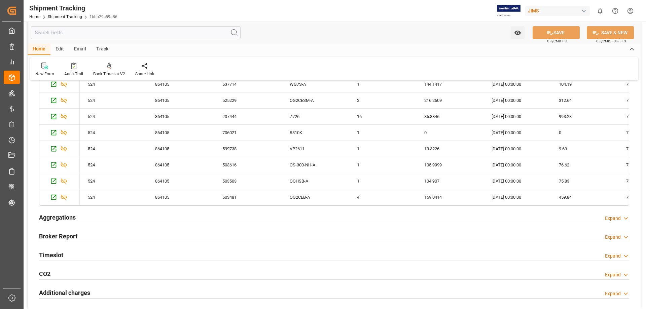
scroll to position [115, 0]
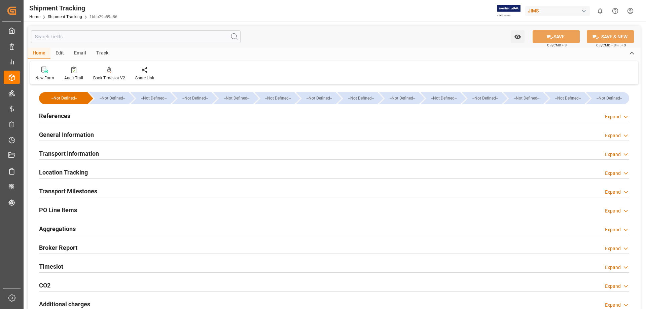
click at [58, 203] on div "PO Line Items" at bounding box center [58, 209] width 38 height 13
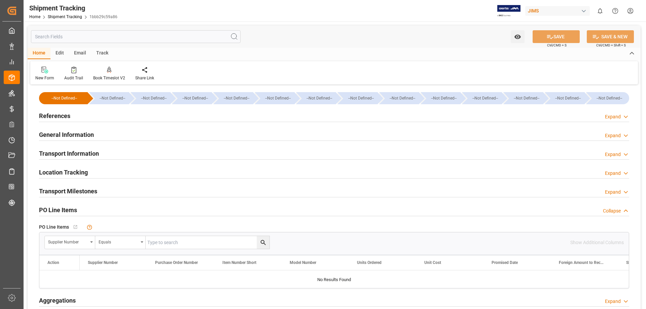
click at [70, 194] on h2 "Transport Milestones" at bounding box center [68, 191] width 58 height 9
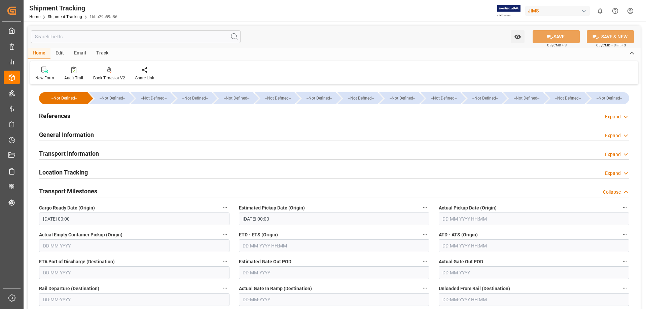
click at [58, 154] on h2 "Transport Information" at bounding box center [69, 153] width 60 height 9
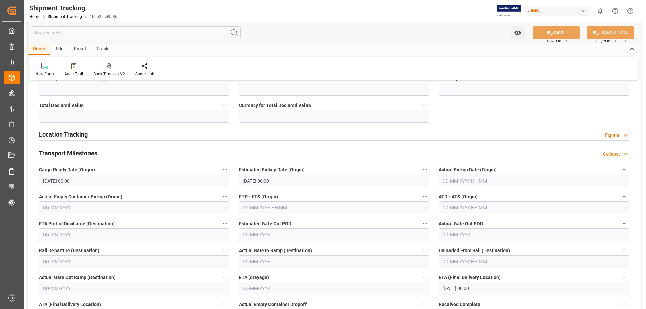
scroll to position [448, 0]
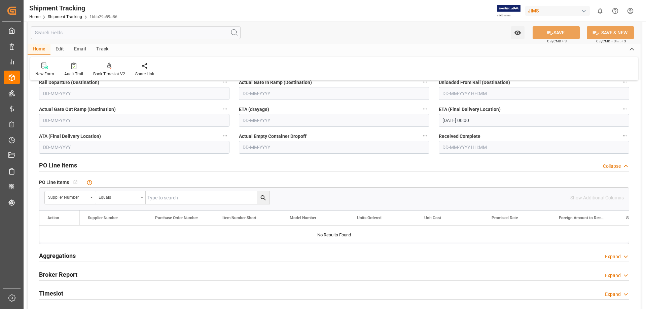
click at [214, 263] on div "Aggregations Expand" at bounding box center [333, 256] width 599 height 19
click at [92, 199] on div "Supplier Number" at bounding box center [70, 197] width 50 height 13
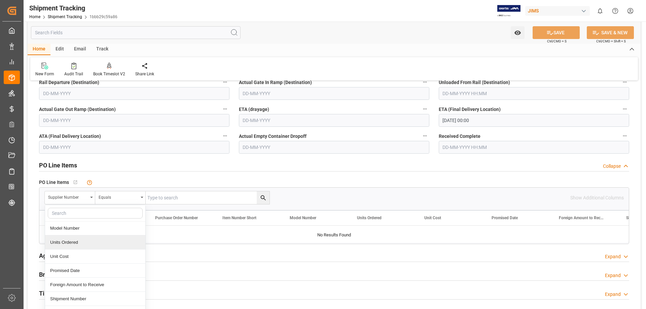
scroll to position [56, 0]
click at [83, 283] on div "Shipment Number" at bounding box center [95, 285] width 100 height 14
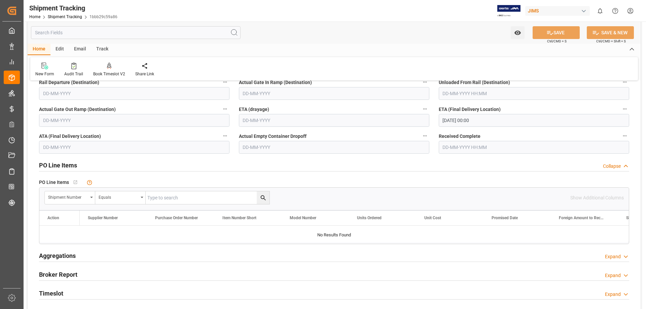
click at [190, 196] on input "text" at bounding box center [208, 197] width 124 height 13
paste input "72815"
type input "72815"
click at [262, 196] on icon "search button" at bounding box center [263, 197] width 7 height 7
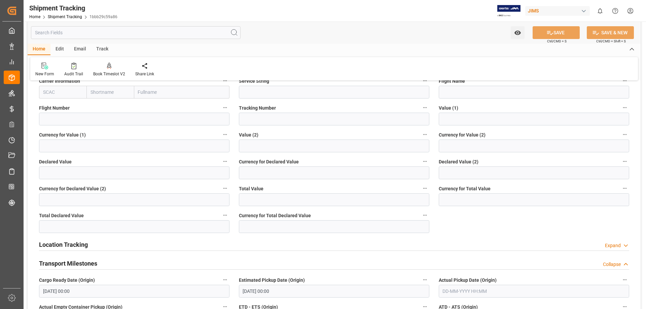
scroll to position [168, 0]
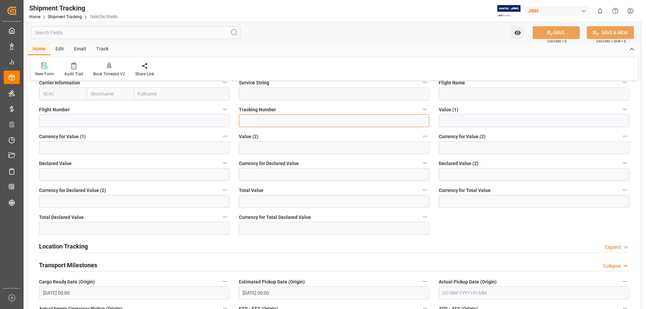
click at [248, 118] on input at bounding box center [334, 120] width 190 height 13
paste input "884034357055"
type input "884034357055"
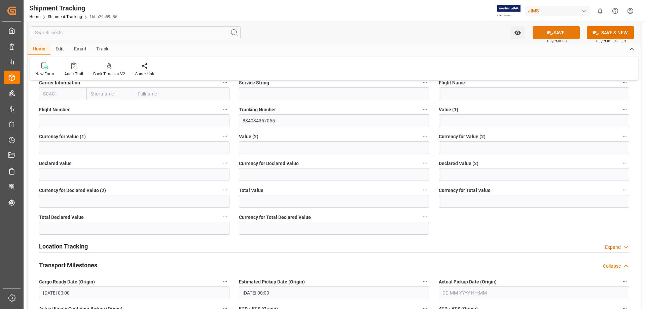
click at [558, 33] on button "SAVE" at bounding box center [555, 32] width 47 height 13
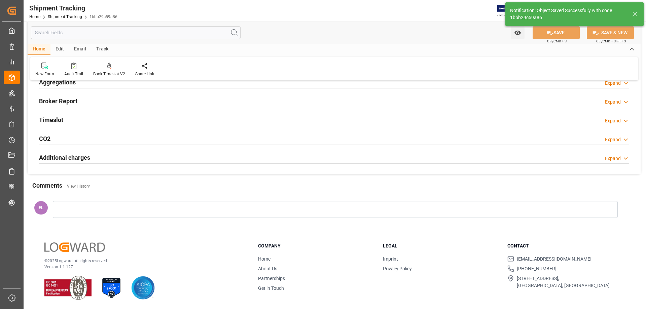
scroll to position [0, 0]
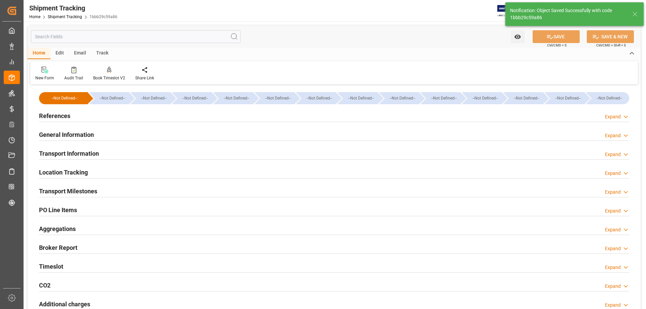
click at [62, 210] on h2 "PO Line Items" at bounding box center [58, 210] width 38 height 9
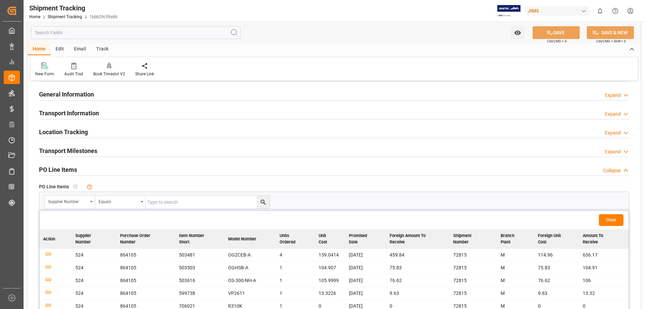
scroll to position [56, 0]
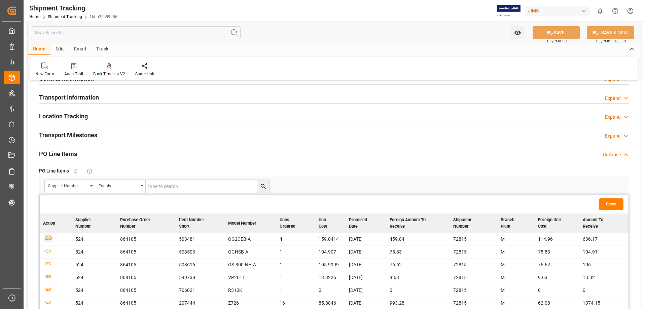
click at [47, 238] on icon "button" at bounding box center [48, 238] width 8 height 8
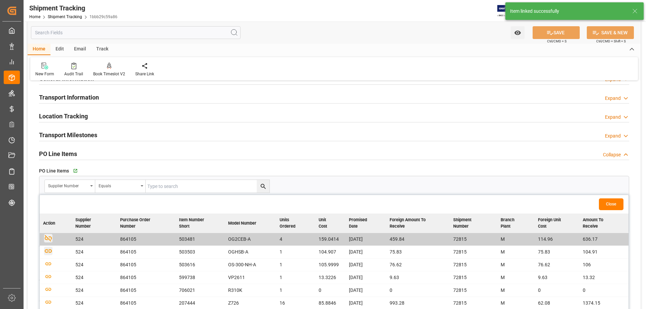
click at [49, 253] on icon "button" at bounding box center [48, 251] width 8 height 8
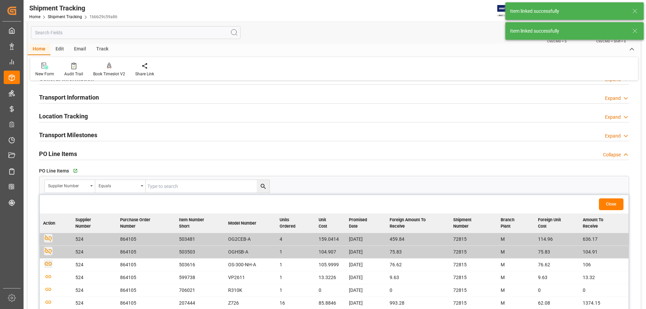
click at [46, 264] on icon "button" at bounding box center [48, 264] width 8 height 8
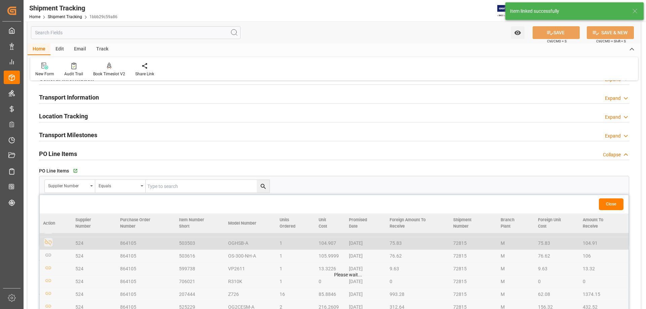
scroll to position [0, 0]
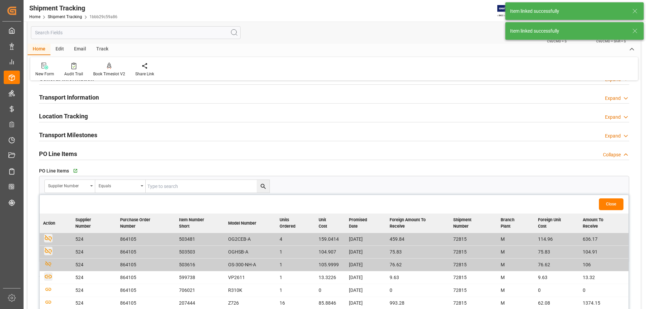
click at [47, 277] on icon "button" at bounding box center [48, 276] width 8 height 8
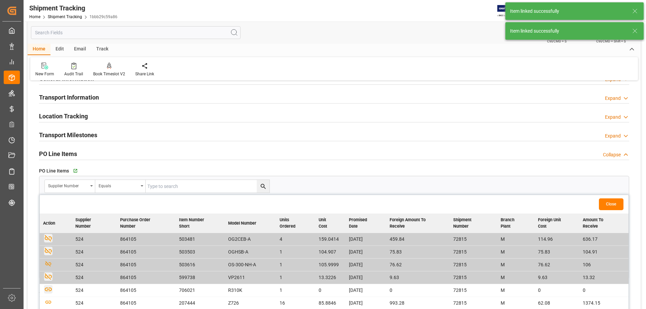
click at [47, 289] on icon "button" at bounding box center [48, 290] width 7 height 4
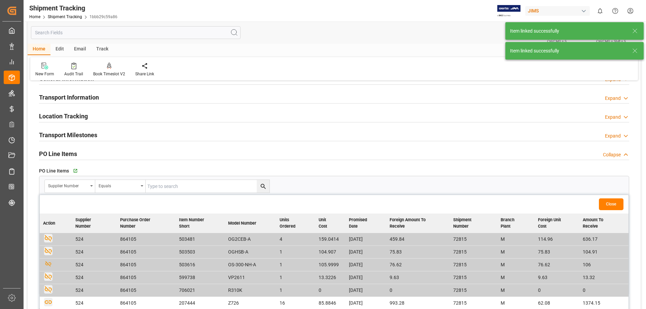
click at [50, 300] on icon "button" at bounding box center [48, 302] width 8 height 8
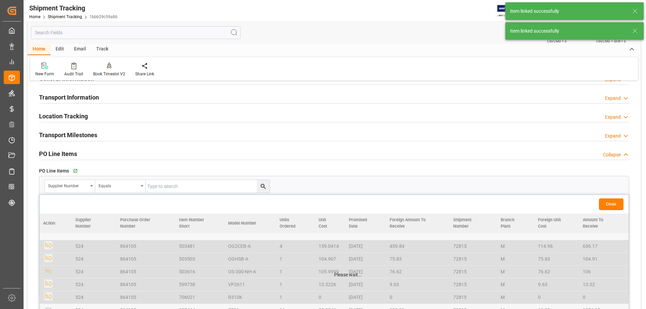
scroll to position [56, 0]
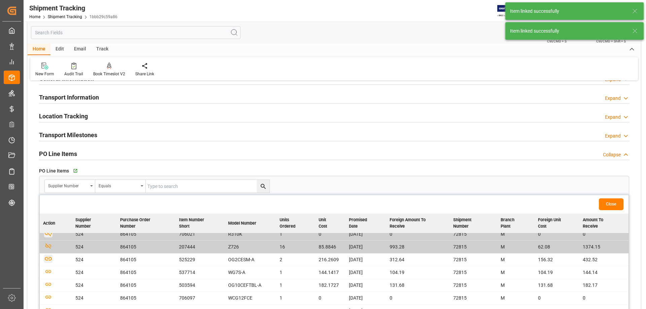
click at [49, 261] on icon "button" at bounding box center [48, 259] width 8 height 8
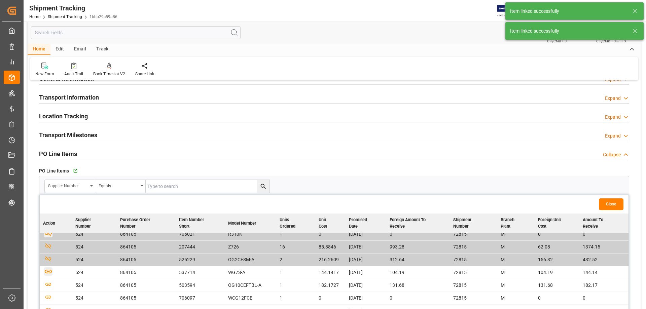
click at [46, 271] on icon "button" at bounding box center [48, 271] width 8 height 8
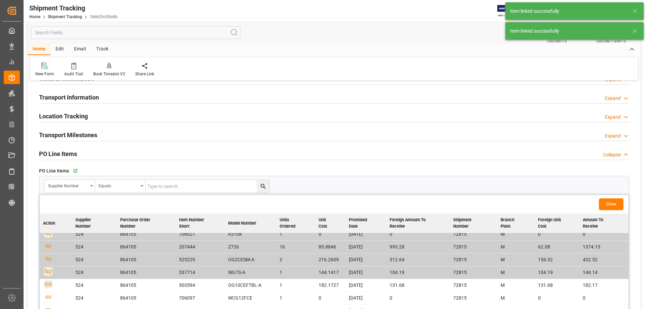
click at [47, 286] on icon "button" at bounding box center [48, 285] width 7 height 4
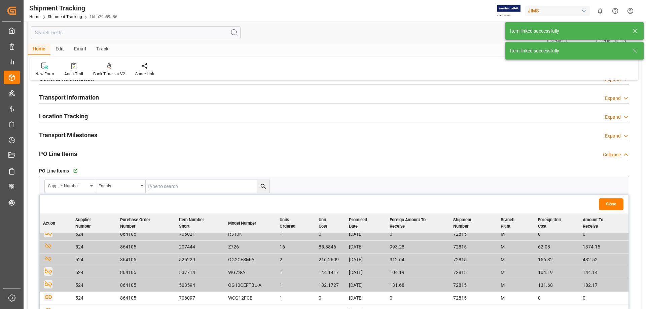
click at [48, 297] on icon "button" at bounding box center [48, 297] width 7 height 4
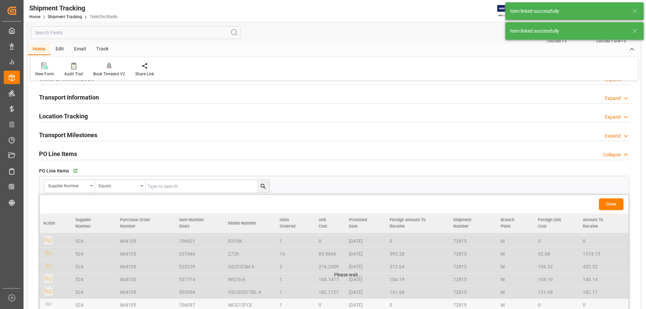
scroll to position [63, 0]
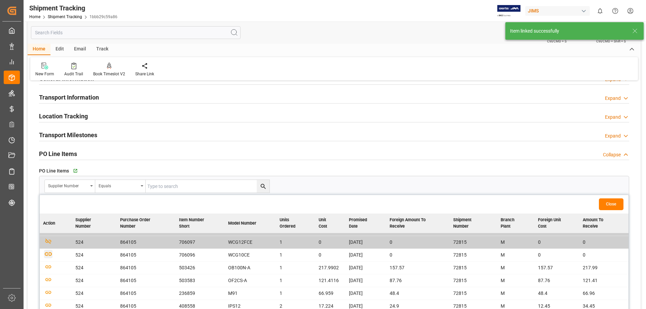
click at [47, 255] on icon "button" at bounding box center [48, 254] width 8 height 8
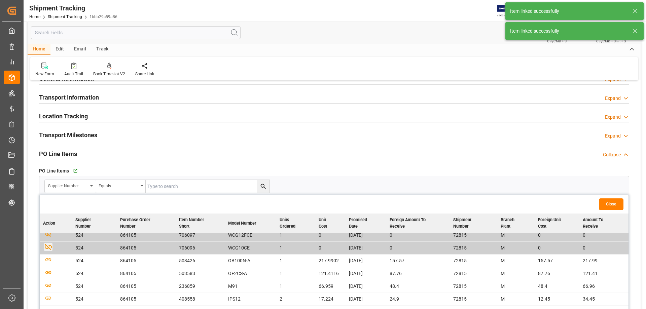
scroll to position [112, 0]
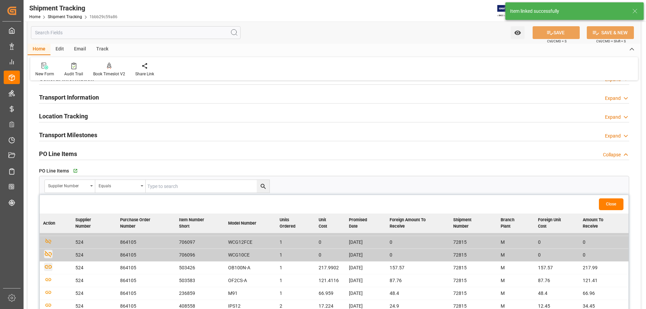
click at [48, 268] on icon "button" at bounding box center [48, 267] width 8 height 8
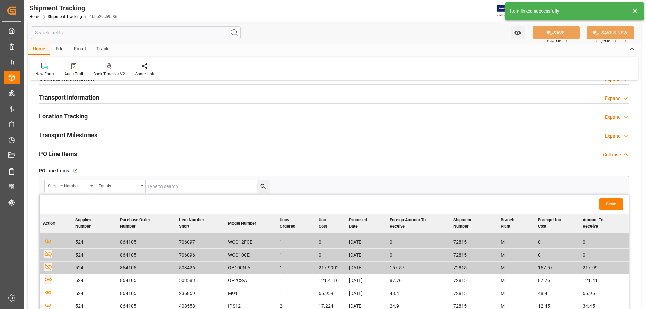
click at [48, 278] on icon "button" at bounding box center [48, 280] width 7 height 4
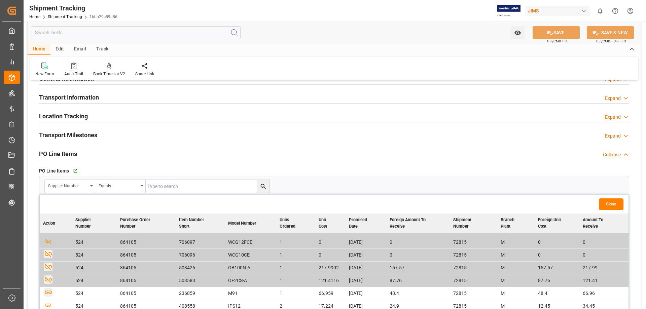
click at [48, 290] on icon "button" at bounding box center [48, 292] width 8 height 8
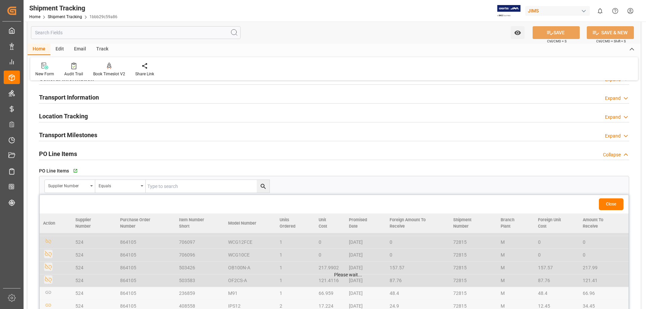
scroll to position [168, 0]
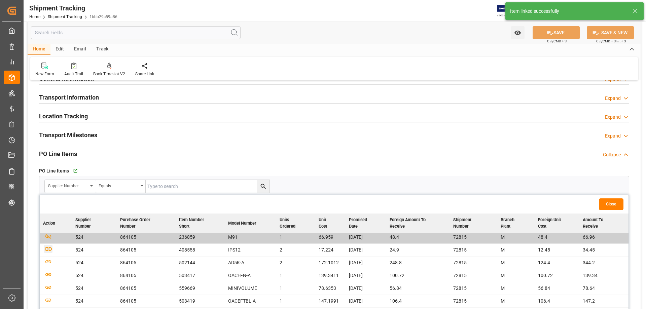
click at [50, 249] on icon "button" at bounding box center [48, 249] width 8 height 8
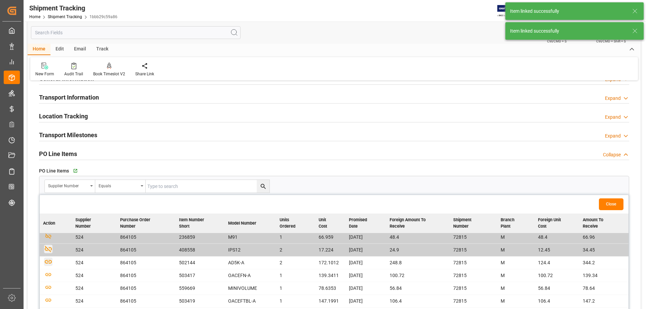
click at [48, 263] on icon "button" at bounding box center [48, 262] width 8 height 8
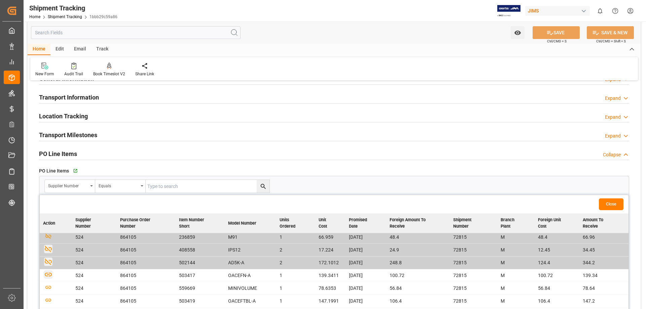
click at [50, 276] on icon "button" at bounding box center [48, 275] width 7 height 4
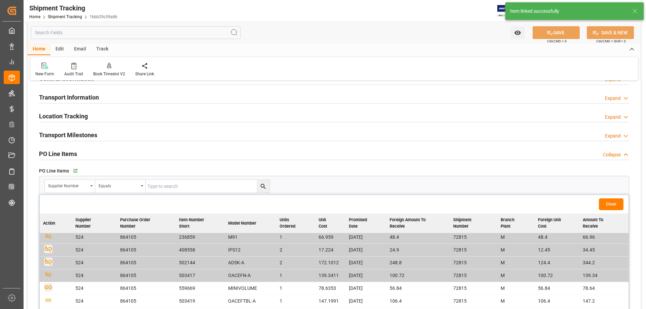
click at [48, 288] on icon "button" at bounding box center [48, 288] width 7 height 4
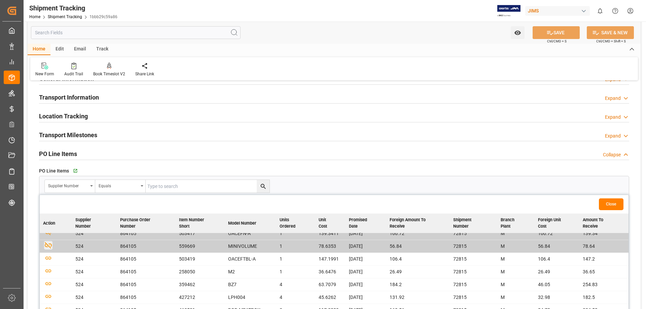
scroll to position [224, 0]
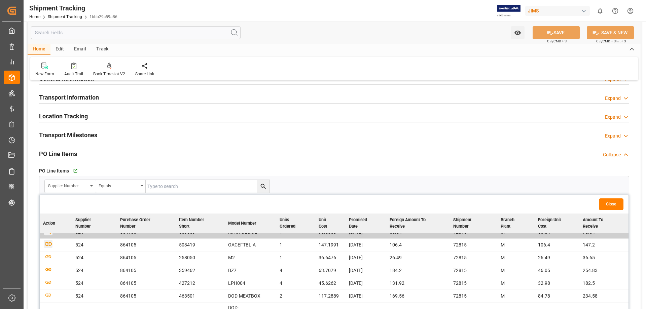
click at [50, 246] on icon "button" at bounding box center [48, 244] width 7 height 4
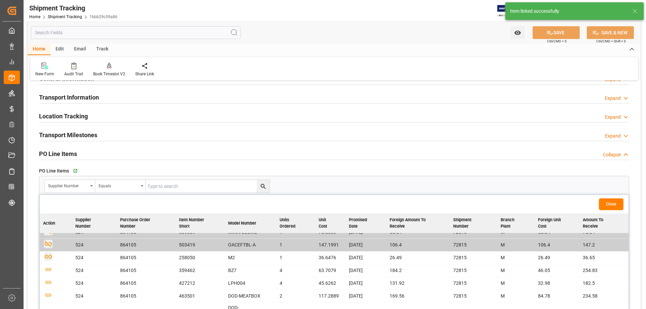
click at [48, 258] on icon "button" at bounding box center [48, 257] width 8 height 8
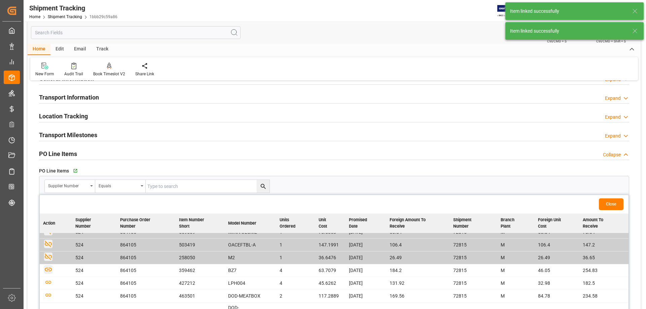
click at [47, 268] on icon "button" at bounding box center [48, 270] width 7 height 4
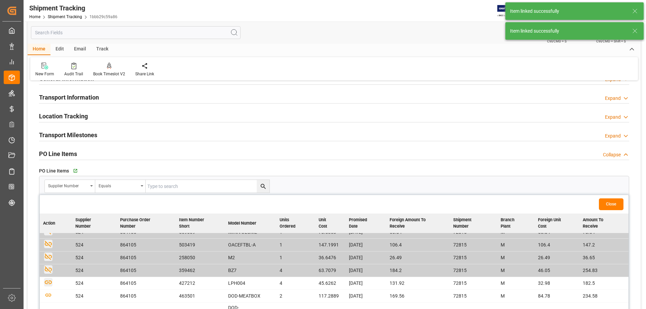
click at [48, 281] on icon "button" at bounding box center [48, 283] width 7 height 4
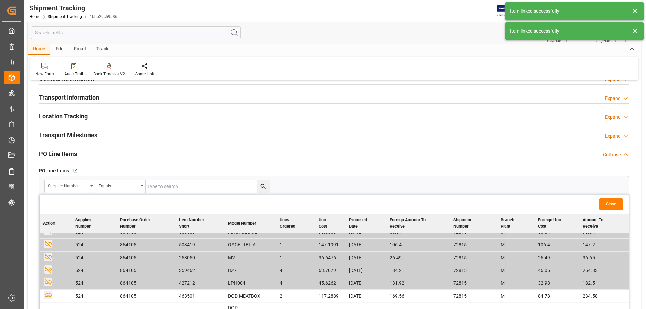
click at [50, 295] on icon "button" at bounding box center [48, 295] width 8 height 8
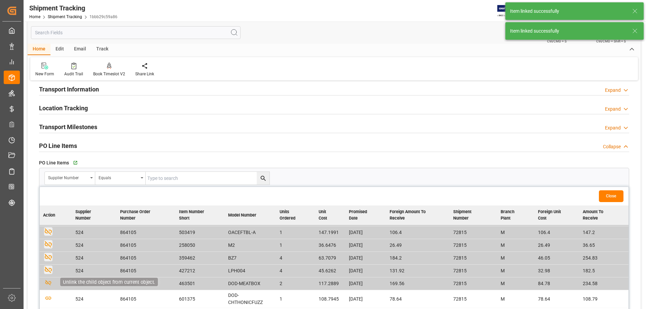
scroll to position [56, 0]
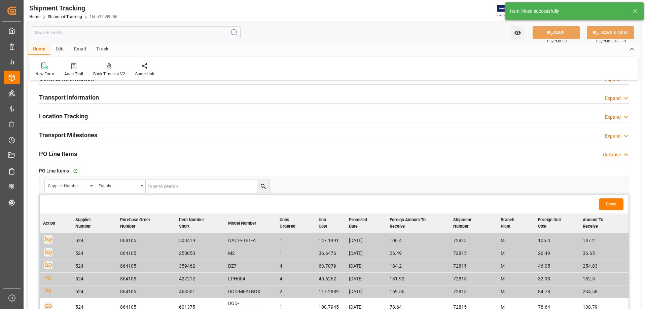
click at [46, 304] on icon "button" at bounding box center [48, 306] width 8 height 8
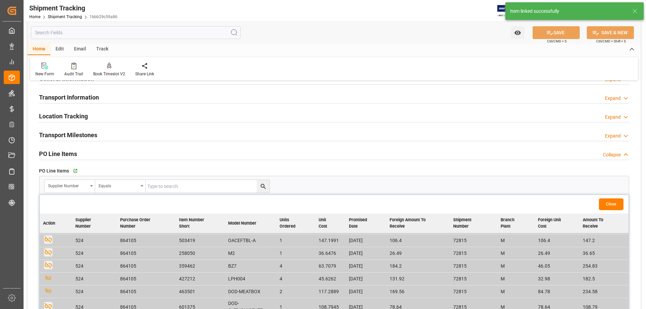
scroll to position [112, 0]
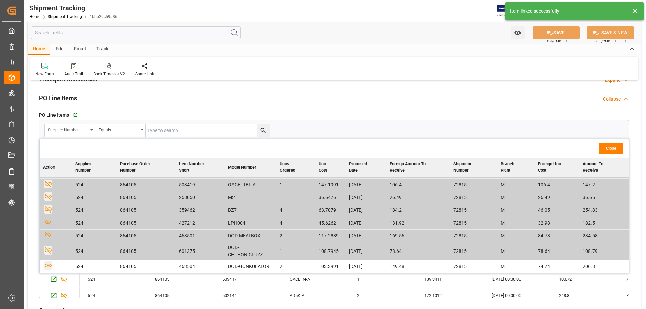
click at [47, 266] on icon "button" at bounding box center [48, 265] width 8 height 8
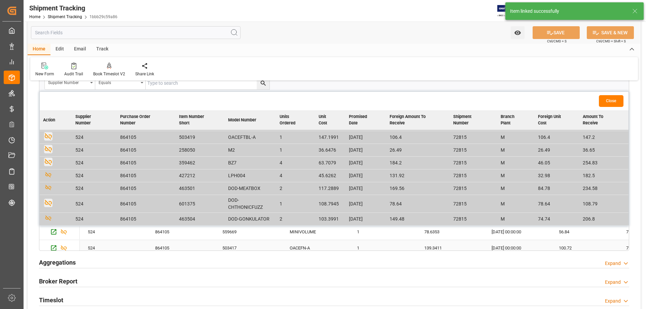
scroll to position [56, 0]
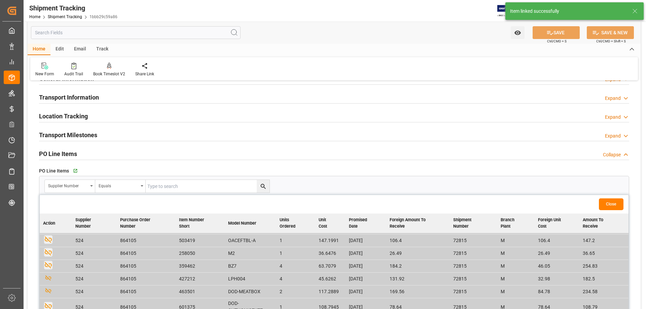
click at [608, 204] on button "Close" at bounding box center [611, 204] width 25 height 12
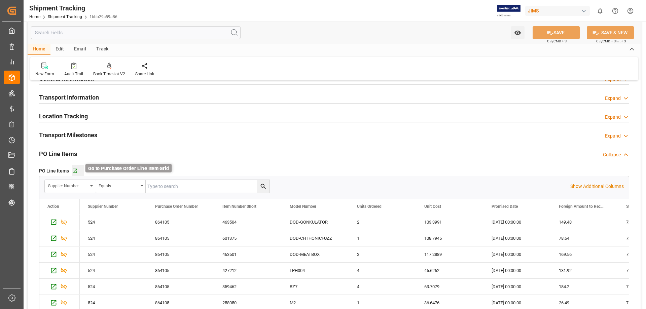
click at [77, 173] on icon "button" at bounding box center [75, 171] width 6 height 6
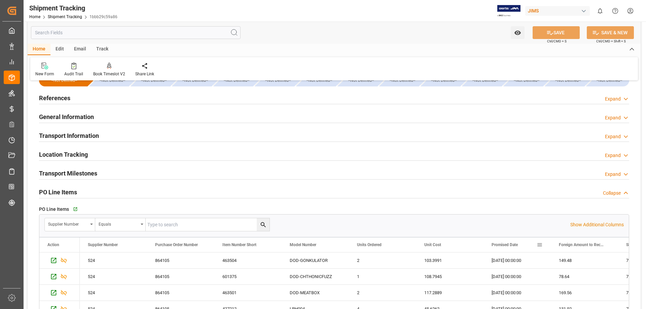
scroll to position [0, 0]
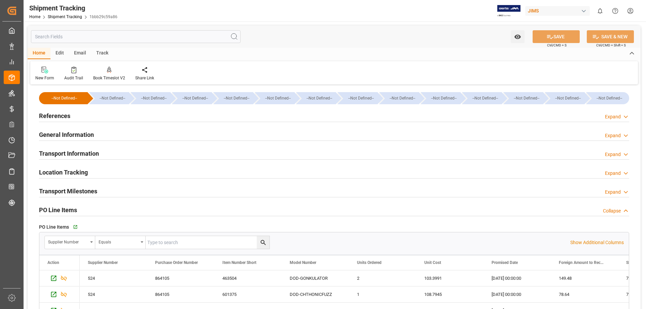
click at [51, 209] on h2 "PO Line Items" at bounding box center [58, 210] width 38 height 9
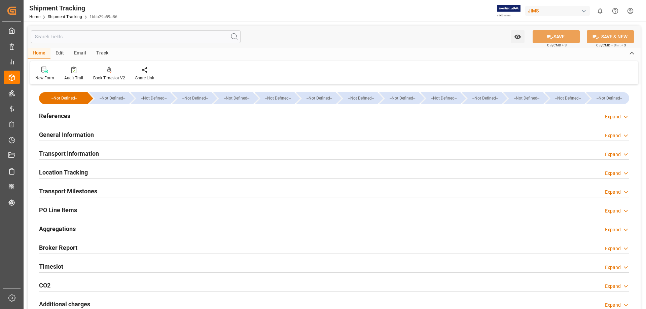
click at [61, 188] on h2 "Transport Milestones" at bounding box center [68, 191] width 58 height 9
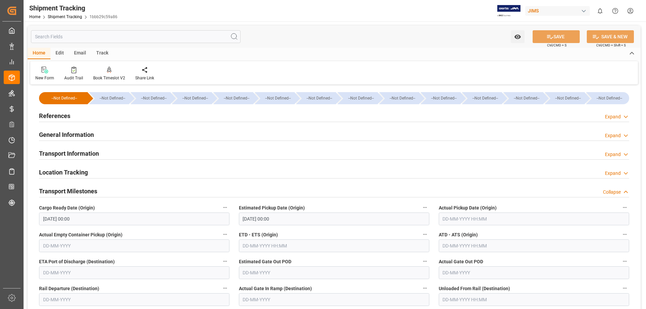
click at [290, 160] on div "Transport Information Expand" at bounding box center [333, 153] width 599 height 19
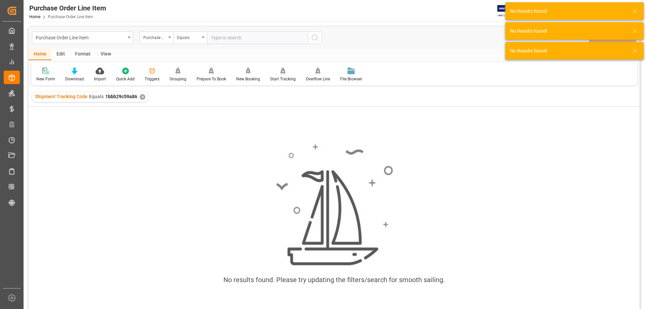
click at [149, 177] on div "No results found. Please try updating the filters/search for smooth sailing." at bounding box center [334, 217] width 611 height 159
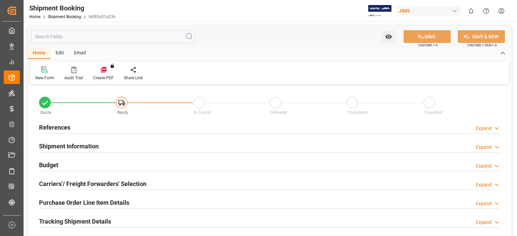
type input "0"
type input "[DATE]"
click at [62, 128] on h2 "References" at bounding box center [54, 127] width 31 height 9
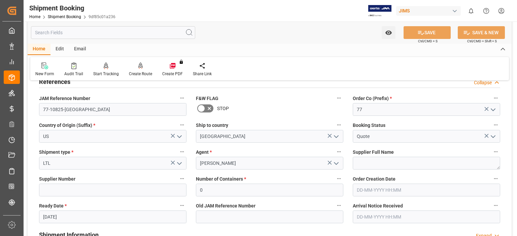
scroll to position [56, 0]
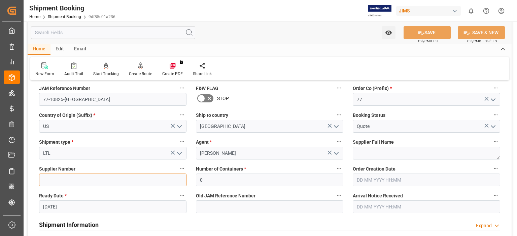
click at [81, 182] on input at bounding box center [112, 180] width 147 height 13
type input "1129"
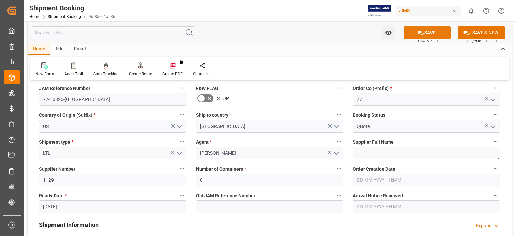
click at [431, 33] on button "SAVE" at bounding box center [426, 32] width 47 height 13
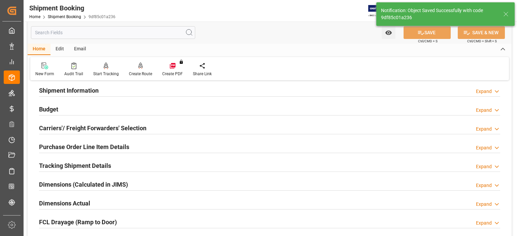
click at [73, 87] on h2 "Shipment Information" at bounding box center [69, 90] width 60 height 9
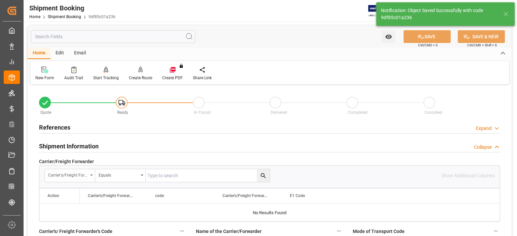
scroll to position [0, 0]
click at [62, 124] on h2 "References" at bounding box center [54, 127] width 31 height 9
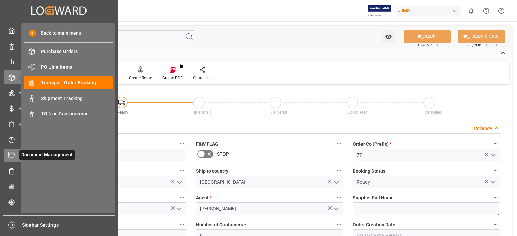
drag, startPoint x: 70, startPoint y: 157, endPoint x: 12, endPoint y: 157, distance: 58.2
click at [13, 157] on div "Created by potrace 1.15, written by [PERSON_NAME] [DATE]-[DATE] Created by potr…" at bounding box center [258, 118] width 517 height 236
